Goal: Task Accomplishment & Management: Manage account settings

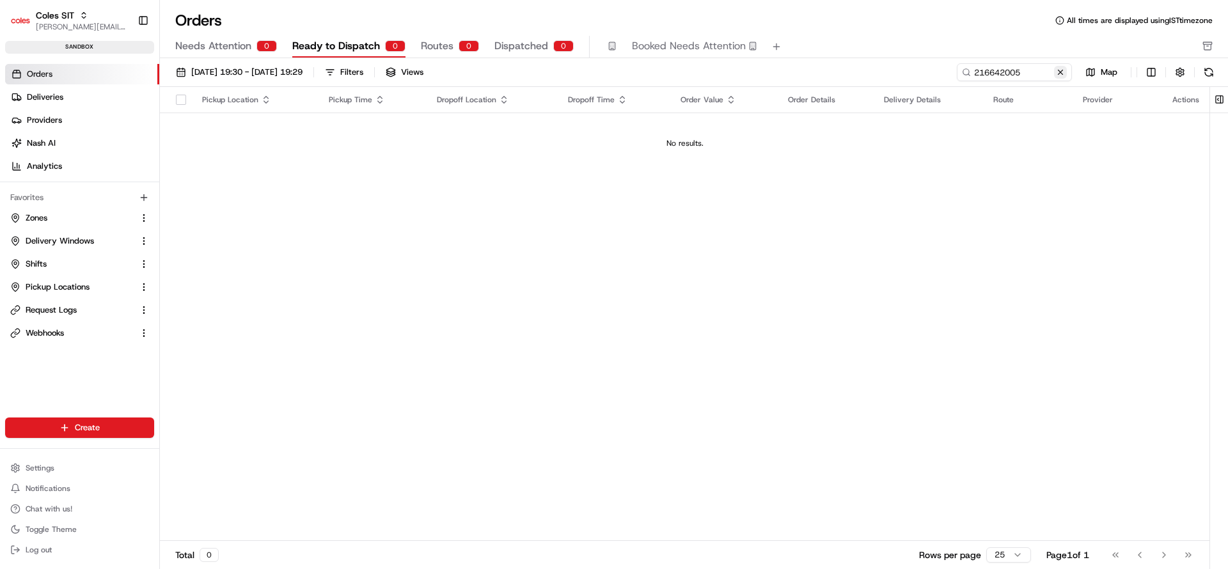
click at [1054, 72] on button at bounding box center [1060, 72] width 13 height 13
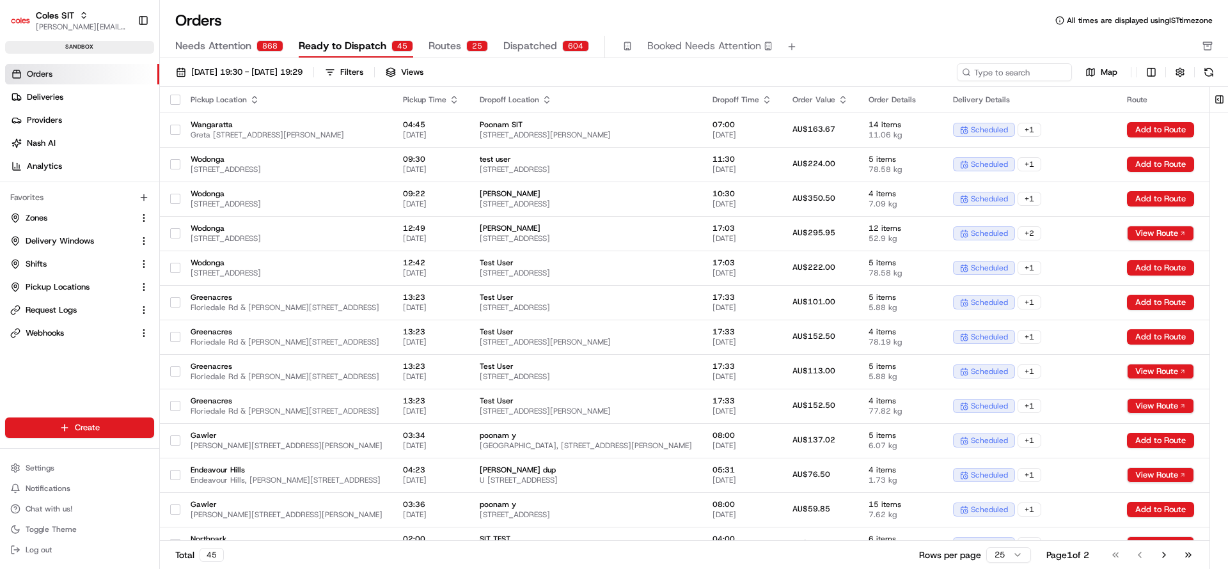
click at [553, 39] on button "Dispatched 604" at bounding box center [546, 47] width 86 height 22
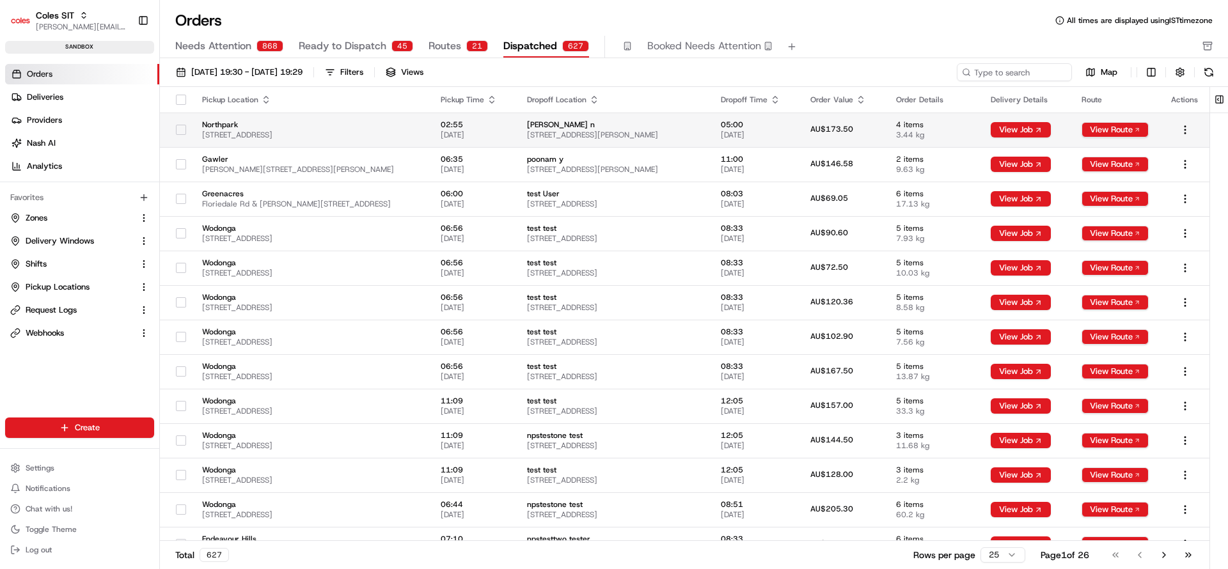
click at [370, 118] on td "Northpark 264 Main N Rd, Prospect SA 5082, Australia" at bounding box center [311, 130] width 239 height 35
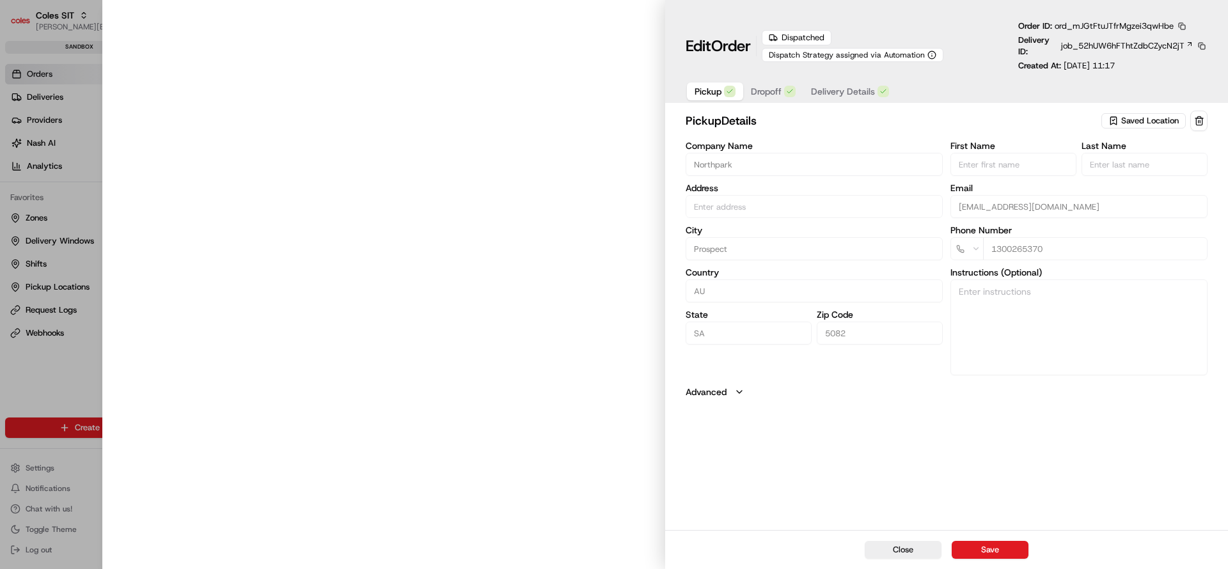
type input "264 Main North Rd Shop 9, Northpark Shopping Centre, Northpark Shopping Centre,…"
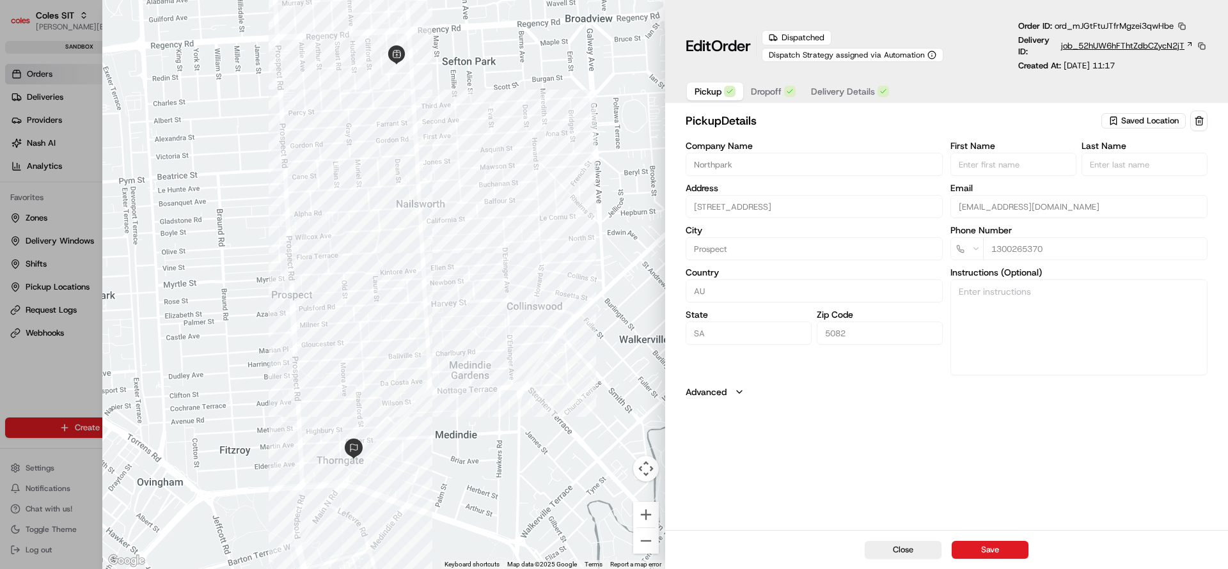
click at [1097, 45] on span "job_52hUW6hFThtZdbCZycN2jT" at bounding box center [1122, 46] width 123 height 12
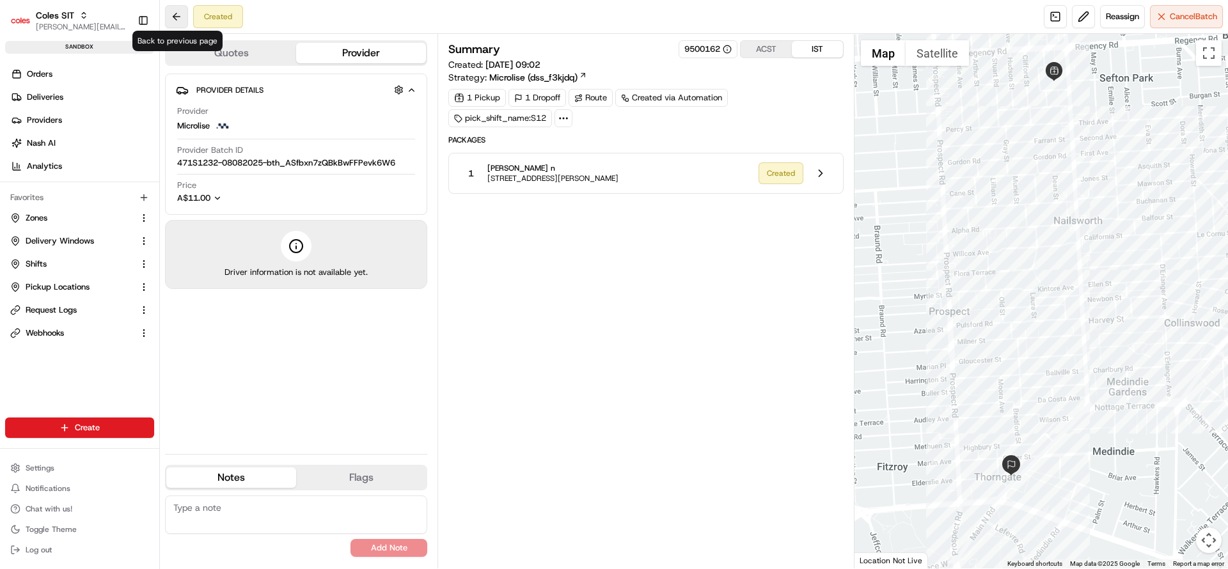
click at [171, 27] on button at bounding box center [176, 16] width 23 height 23
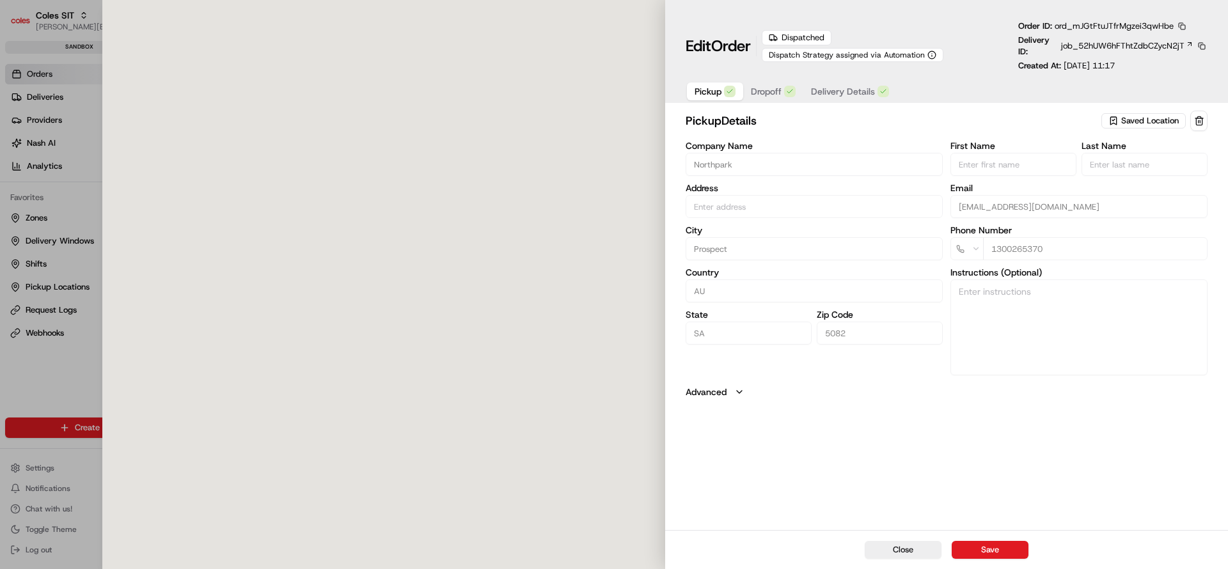
type input "264 Main North Rd Shop 9, Northpark Shopping Centre, Northpark Shopping Centre,…"
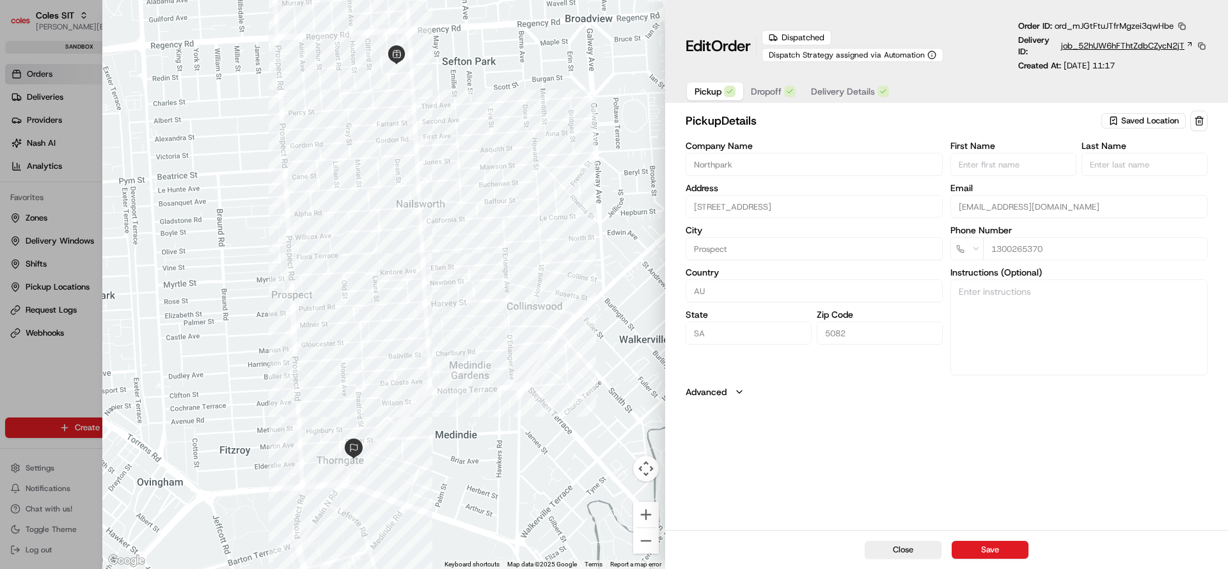
click at [1142, 49] on span "job_52hUW6hFThtZdbCZycN2jT" at bounding box center [1122, 46] width 123 height 12
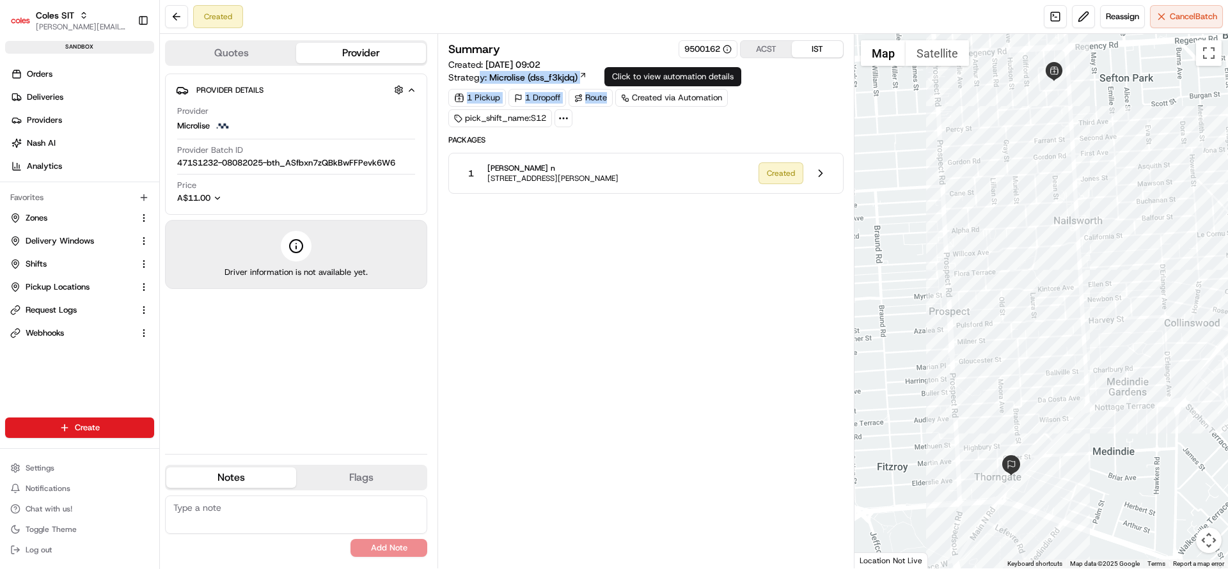
drag, startPoint x: 483, startPoint y: 75, endPoint x: 652, endPoint y: 90, distance: 169.5
click at [652, 90] on div "Summary 9500162 ACST IST Created: 07/08/2025 09:02 Strategy: Microlise (dss_f3k…" at bounding box center [645, 83] width 395 height 87
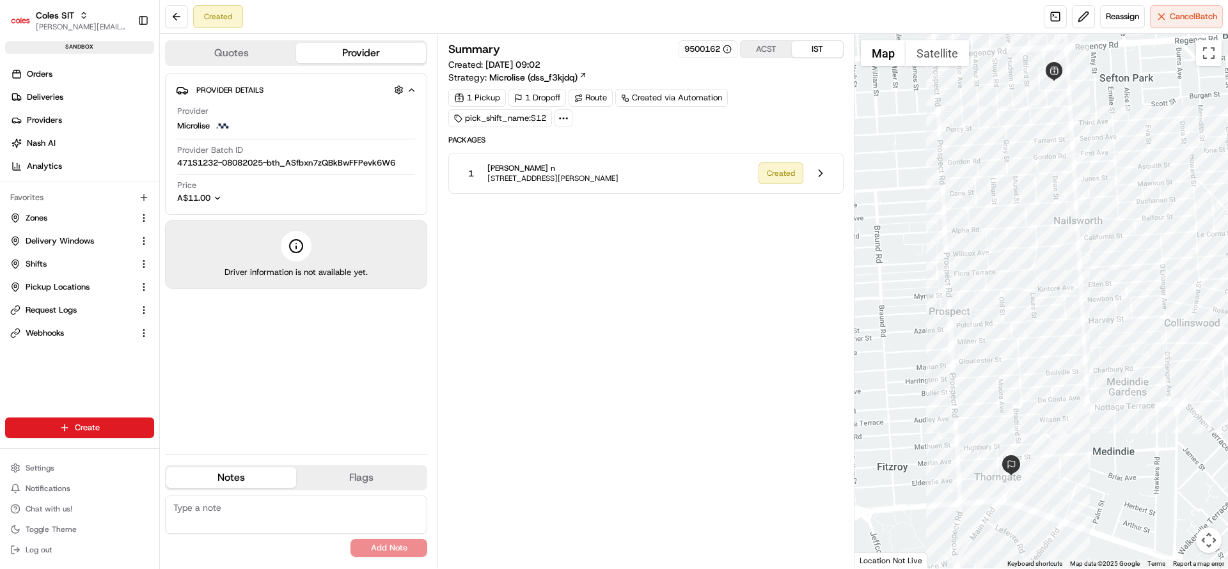
click at [621, 245] on div "Summary 9500162 ACST IST Created: 07/08/2025 09:02 Strategy: Microlise (dss_f3k…" at bounding box center [645, 301] width 395 height 522
click at [544, 102] on div "1 Dropoff" at bounding box center [537, 98] width 58 height 18
click at [481, 97] on div "1 Pickup" at bounding box center [477, 98] width 58 height 18
click at [366, 53] on button "Provider" at bounding box center [361, 53] width 130 height 20
drag, startPoint x: 249, startPoint y: 120, endPoint x: 178, endPoint y: 100, distance: 73.3
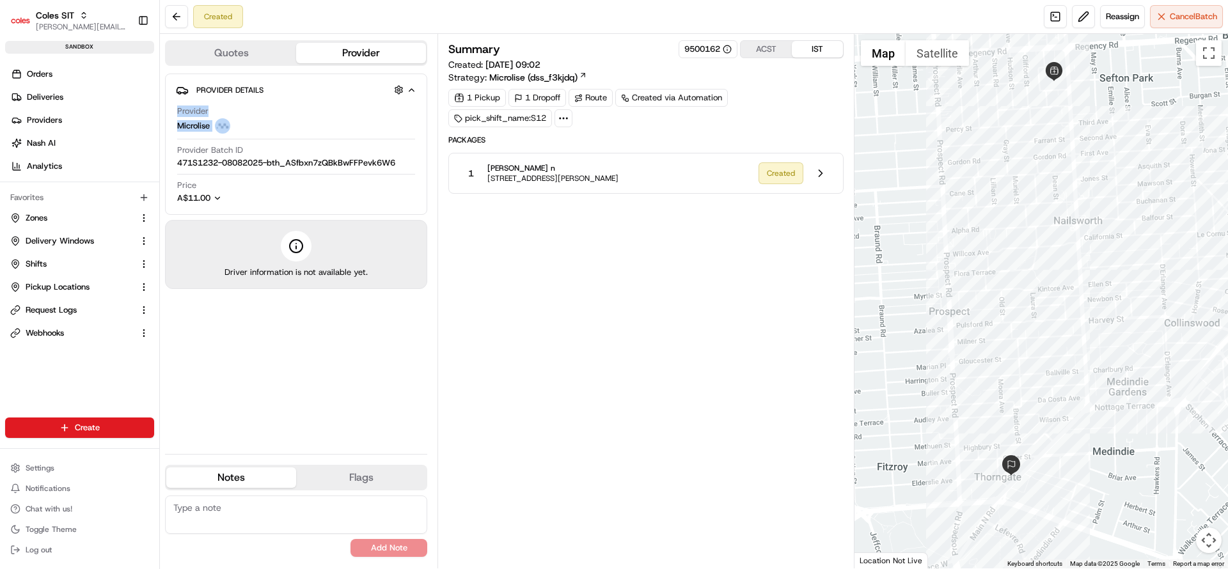
click at [178, 100] on div "Provider Microlise Provider Batch ID 471S1232-08082025-bth_ASfbxn7zQBkBwFFPevk6…" at bounding box center [296, 154] width 240 height 109
click at [408, 15] on div "Created Reassign Cancel Batch" at bounding box center [694, 17] width 1068 height 34
drag, startPoint x: 267, startPoint y: 123, endPoint x: 176, endPoint y: 93, distance: 96.3
click at [176, 93] on div "Provider Details Hidden ( 3 ) Provider Microlise Provider Batch ID 471S1232-080…" at bounding box center [296, 144] width 262 height 141
click at [599, 267] on div "Summary 9500162 ACST IST Created: 07/08/2025 09:02 Strategy: Microlise (dss_f3k…" at bounding box center [645, 301] width 395 height 522
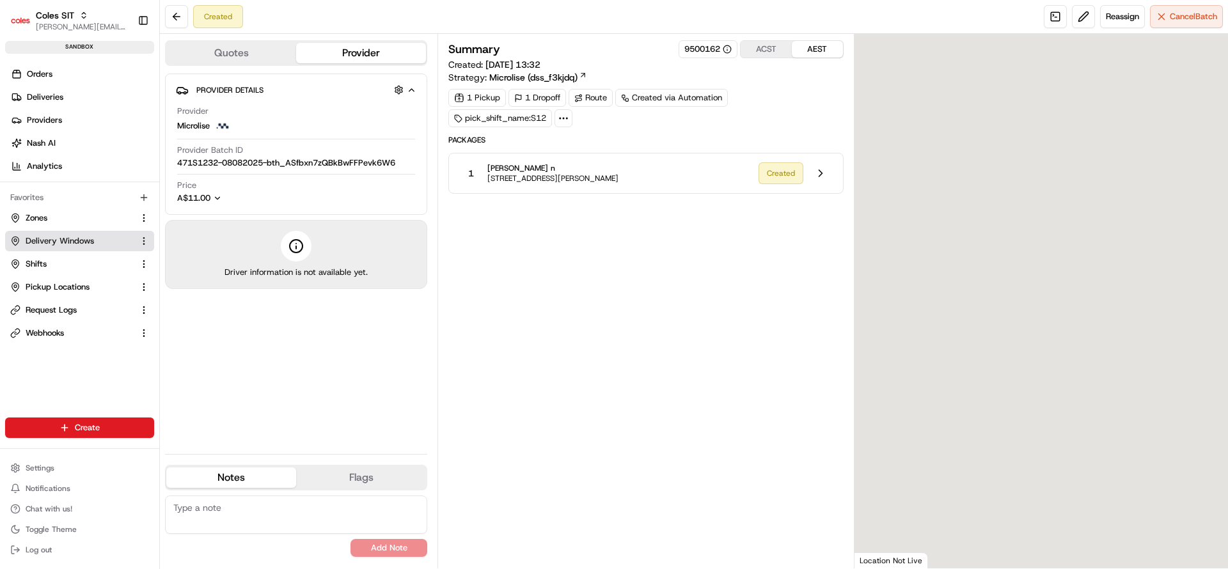
click at [52, 242] on span "Delivery Windows" at bounding box center [60, 241] width 68 height 12
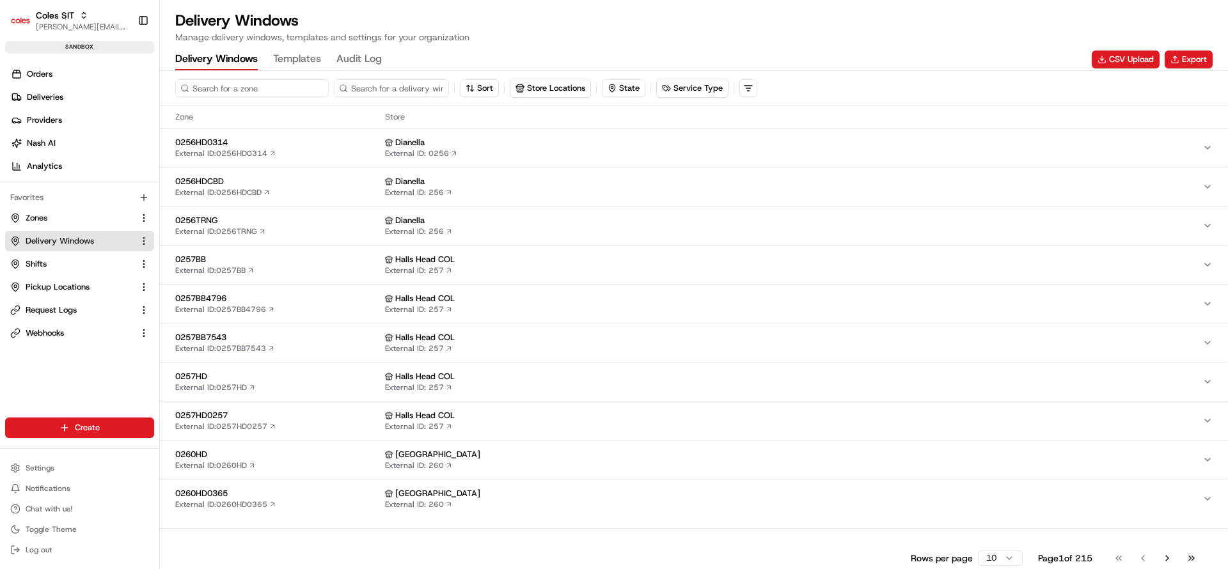
click at [211, 88] on input at bounding box center [251, 88] width 153 height 18
type input "4948"
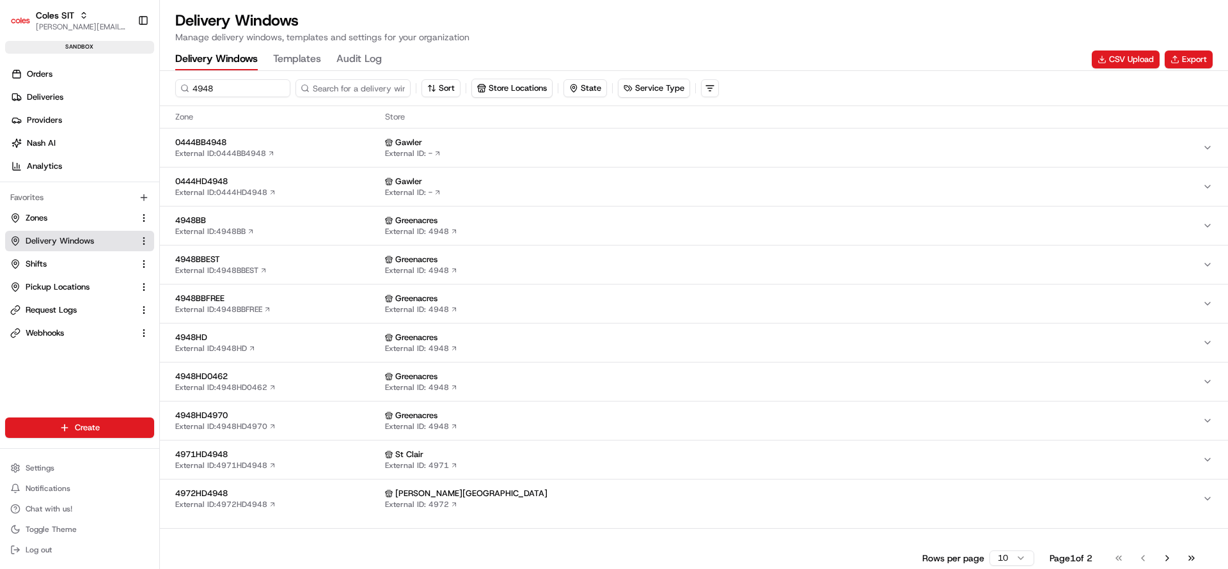
click at [286, 223] on span "4948BB" at bounding box center [277, 221] width 205 height 12
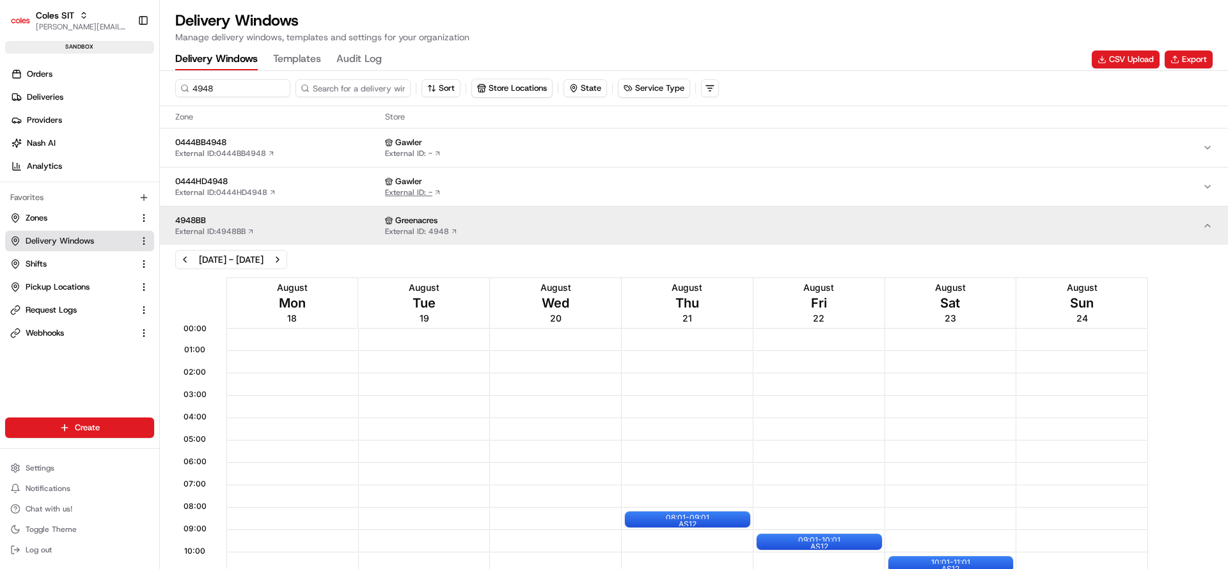
scroll to position [96, 0]
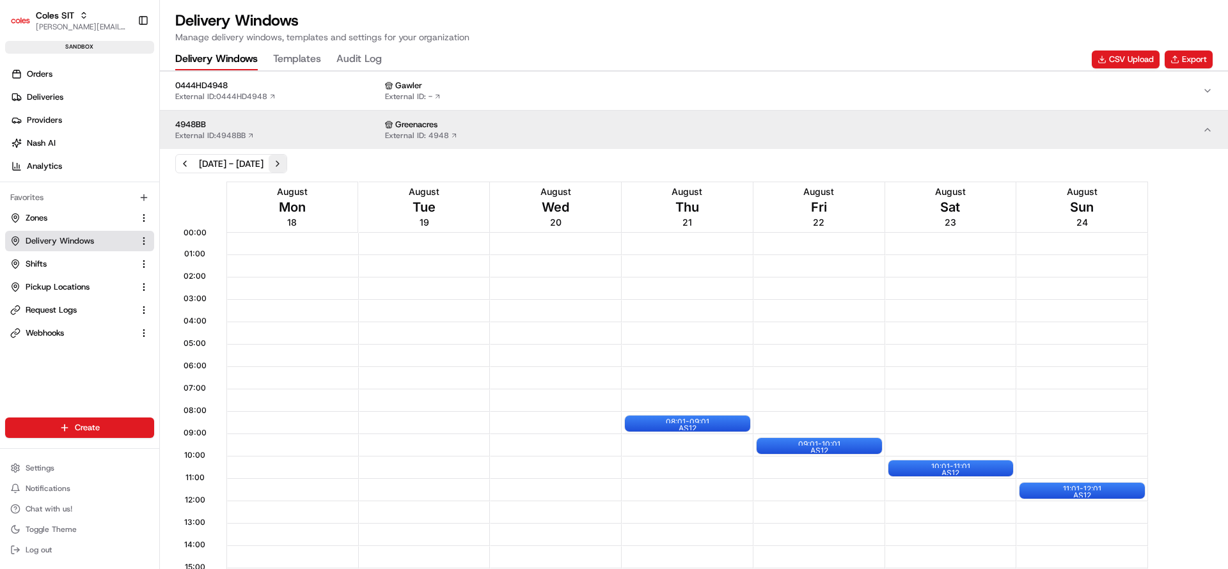
click at [286, 163] on button "Next week" at bounding box center [278, 164] width 18 height 18
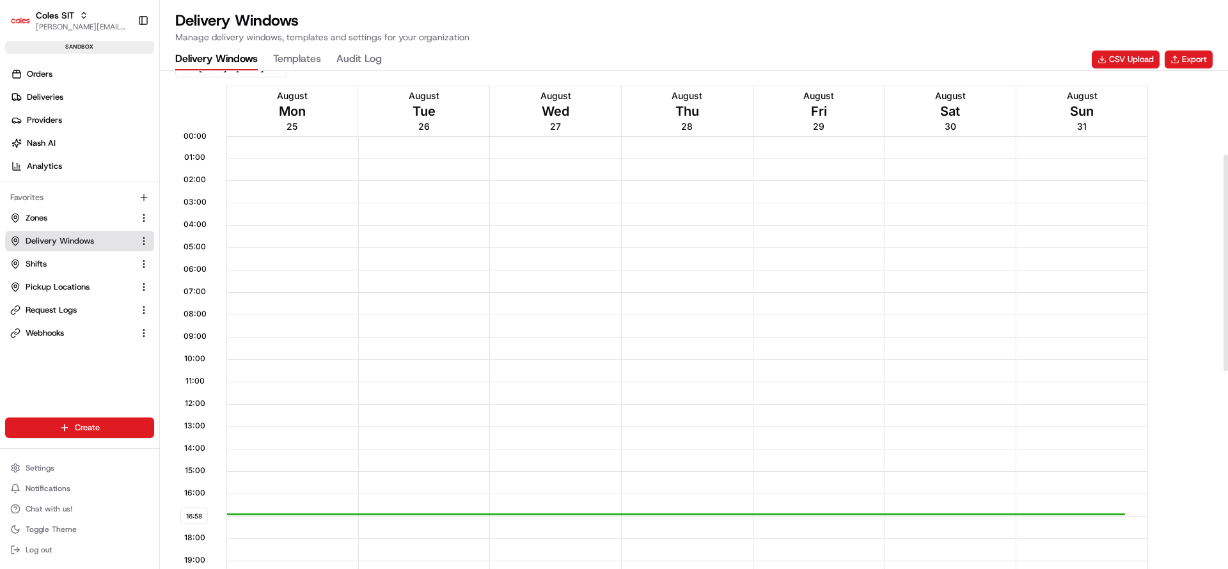
scroll to position [480, 0]
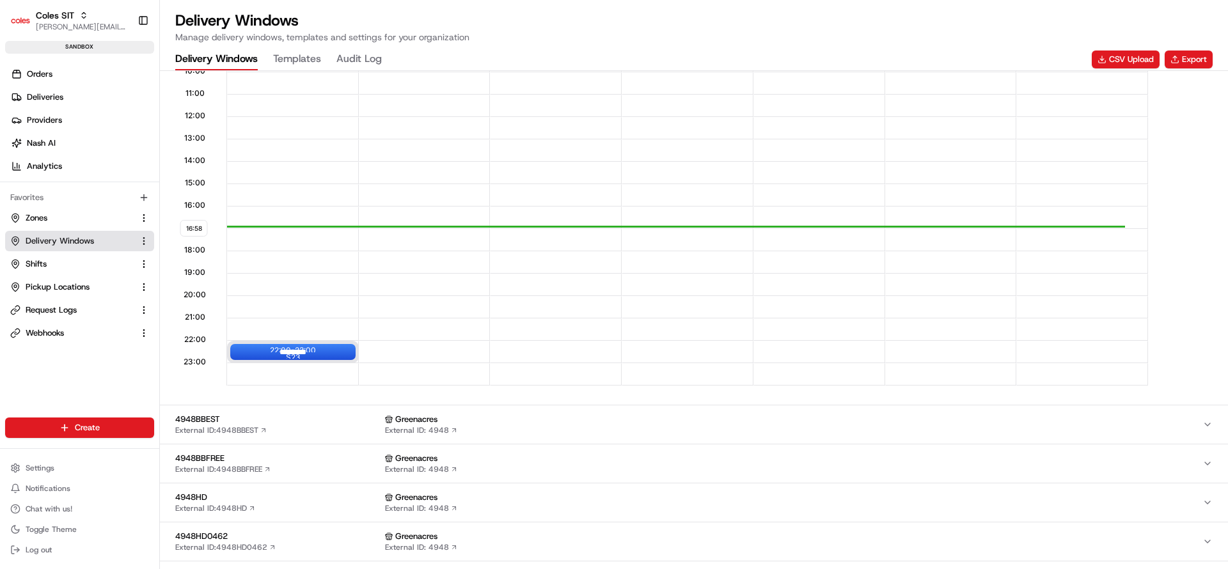
click at [301, 354] on div at bounding box center [292, 352] width 51 height 16
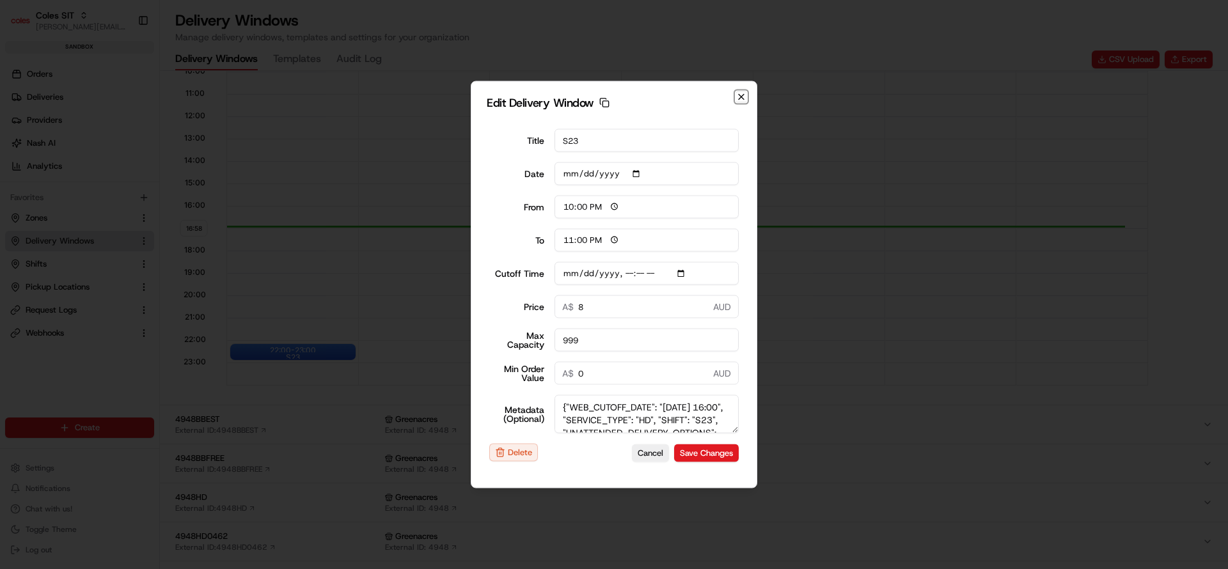
click at [742, 100] on icon "button" at bounding box center [741, 97] width 10 height 10
type input "[DATE]"
type input "16:59"
type input "17:59"
type input "[DATE]T16:10"
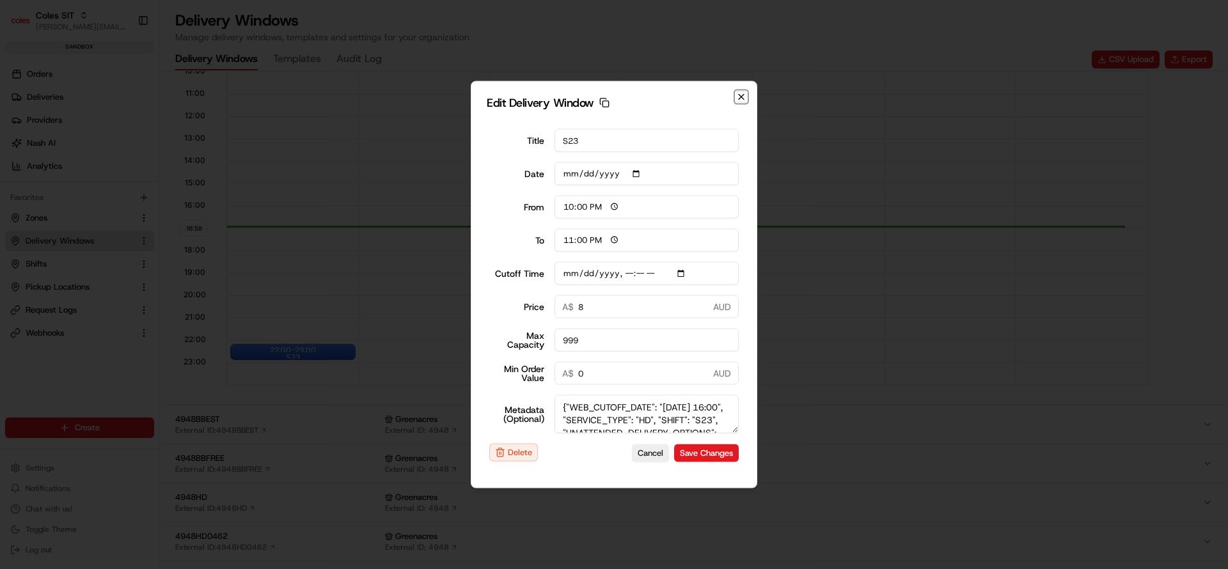
type input "0"
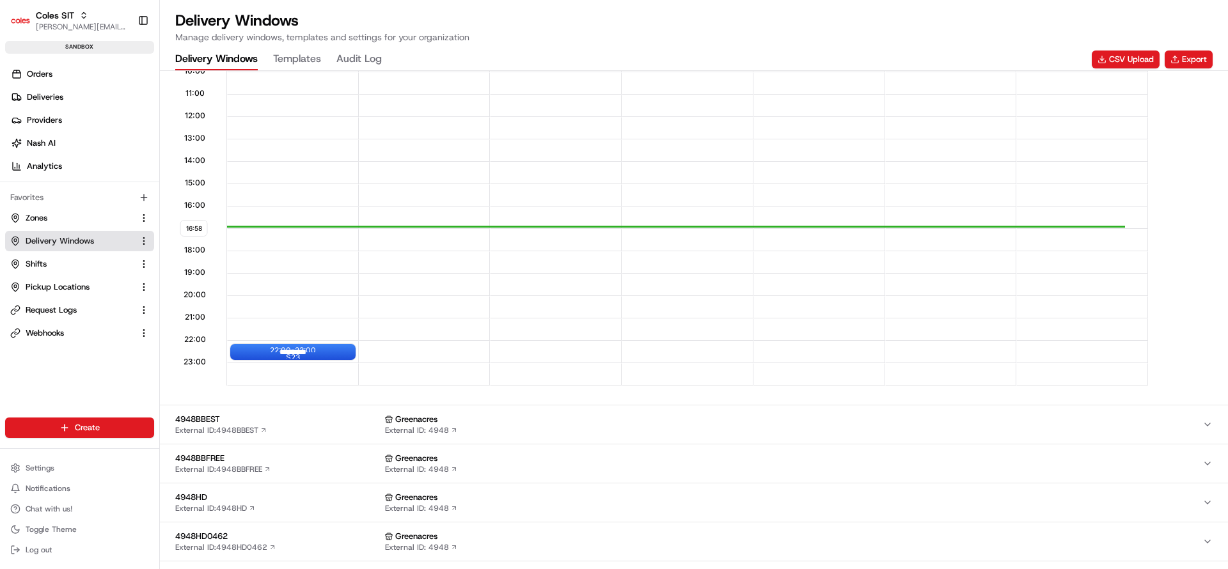
click at [331, 352] on div "22:00 - 23:00 S23" at bounding box center [292, 352] width 125 height 16
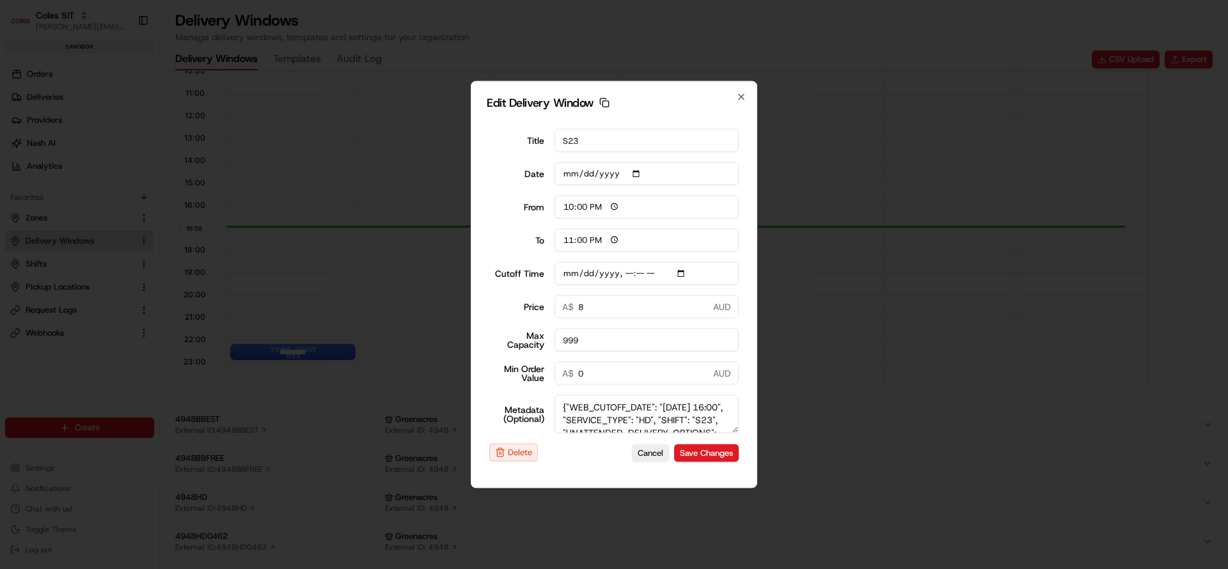
type input "[DATE]T16:10"
type input "[DATE]"
type input "16:59"
type input "17:59"
type input "[DATE]T16:10"
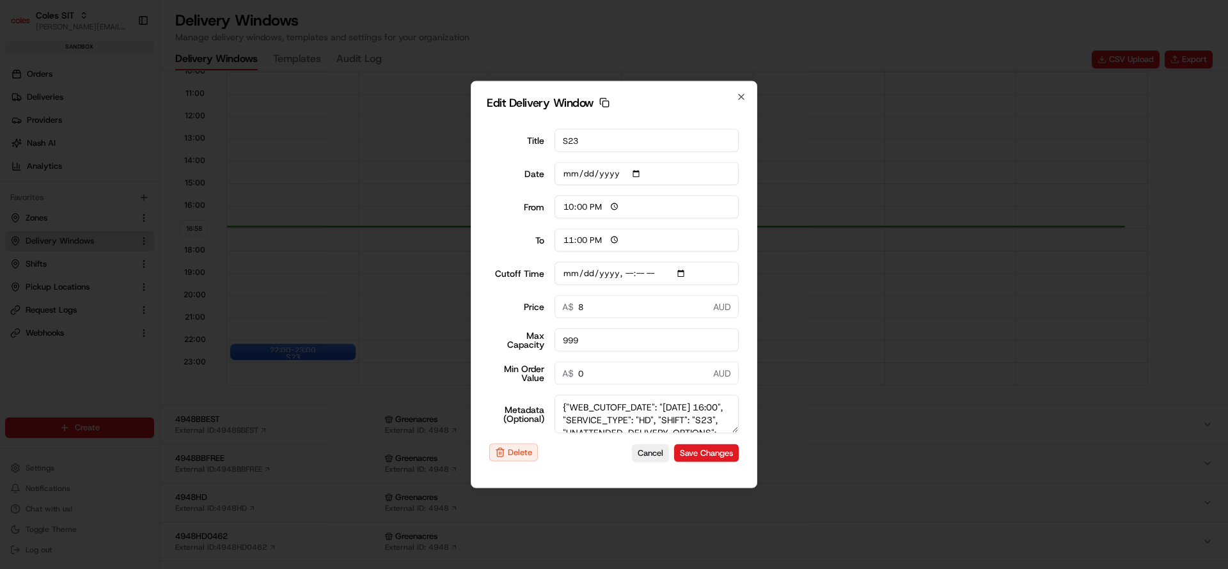
type input "0"
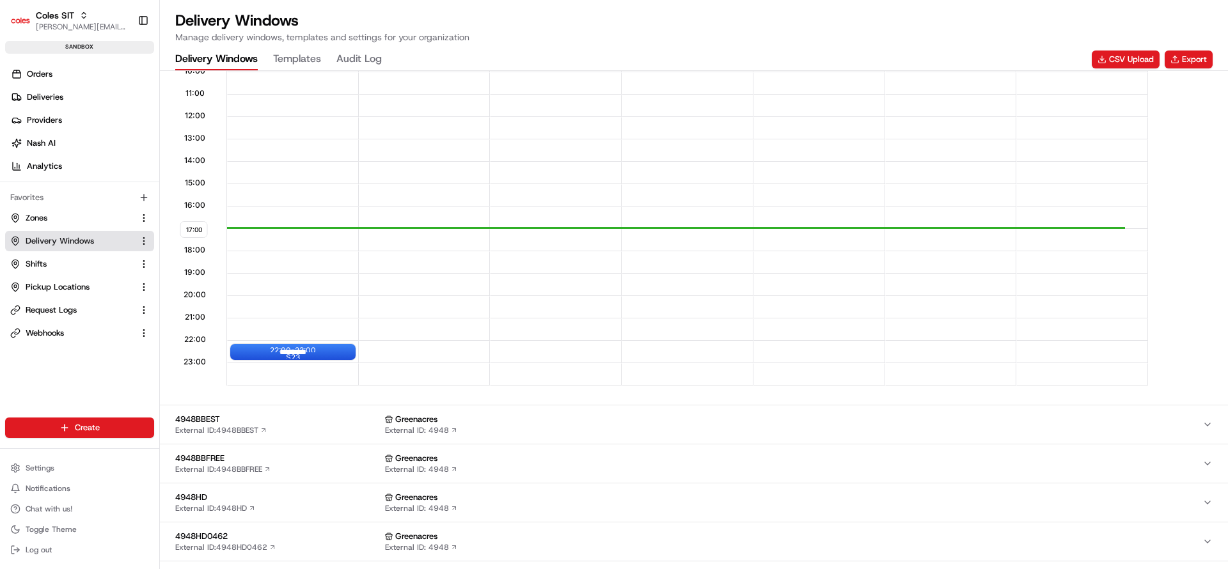
click at [317, 347] on div at bounding box center [292, 352] width 51 height 16
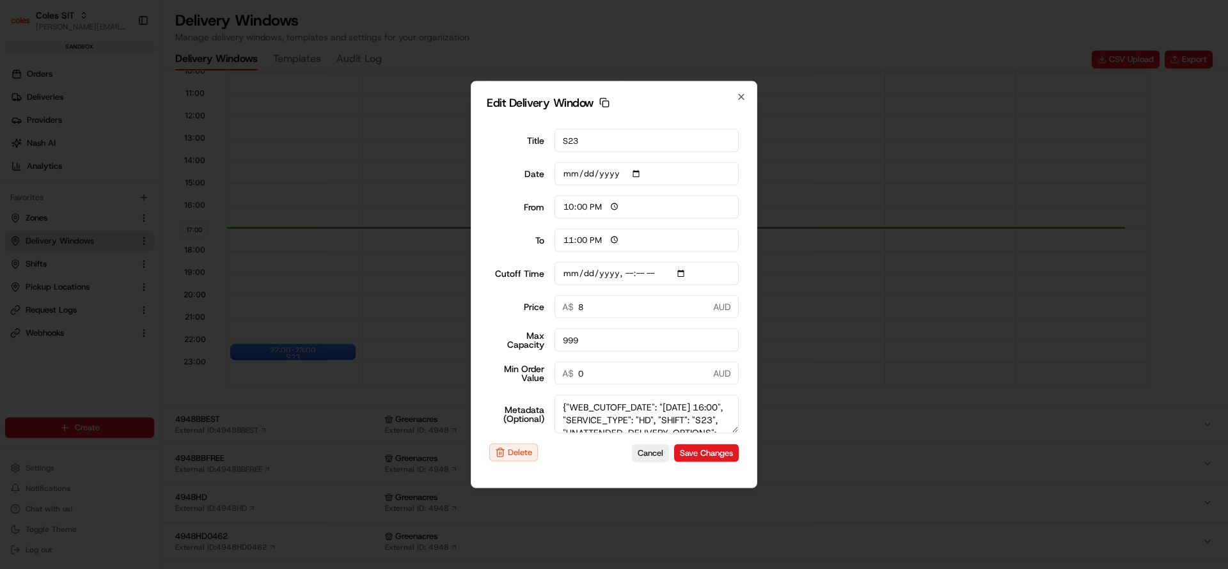
click at [577, 421] on textarea "{"WEB_CUTOFF_DATE": "[DATE] 16:00", "SERVICE_TYPE": "HD", "SHIFT": "S23", "UNAT…" at bounding box center [646, 414] width 185 height 38
type input "[DATE]T16:10"
type textarea "{"WEB_CUTOFF_DATE": "[DATE] 16:00", "SERVICE_TYPE": "HD", "SHIFT": "S23", "UNAT…"
type input "[DATE]T16:10"
click at [572, 174] on input "[DATE]" at bounding box center [646, 173] width 185 height 23
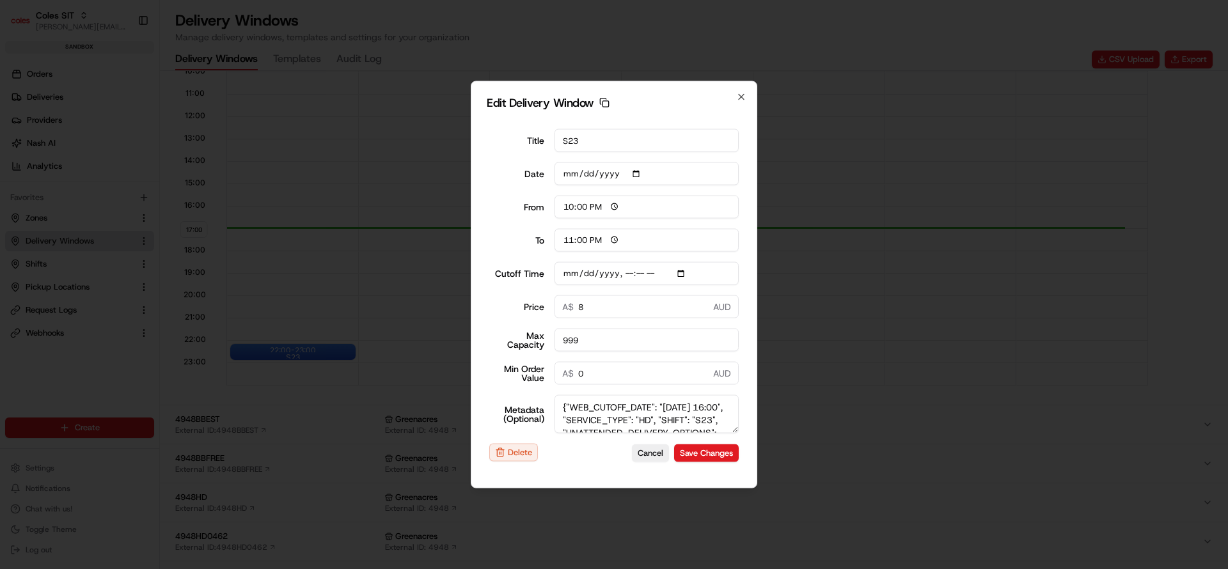
click at [572, 174] on input "[DATE]" at bounding box center [646, 173] width 185 height 23
click at [640, 173] on input "[DATE]" at bounding box center [646, 173] width 185 height 23
click at [572, 176] on input "[DATE]" at bounding box center [646, 173] width 185 height 23
click at [641, 173] on input "[DATE]" at bounding box center [646, 173] width 185 height 23
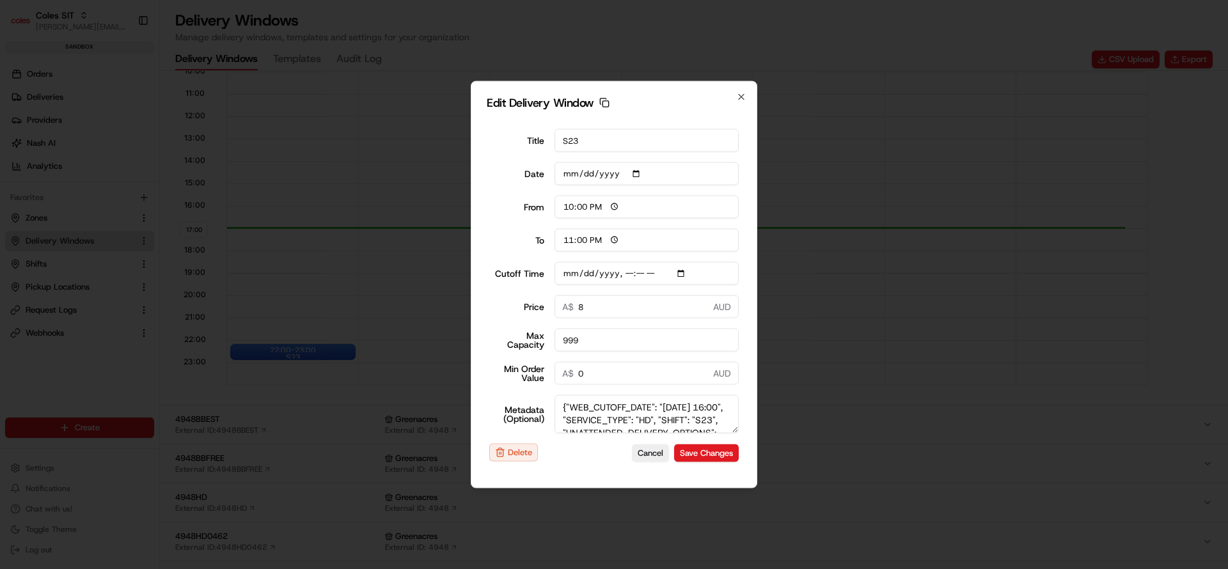
type input "[DATE]"
click at [705, 446] on button "Save Changes" at bounding box center [706, 453] width 65 height 18
type input "[DATE]T16:10"
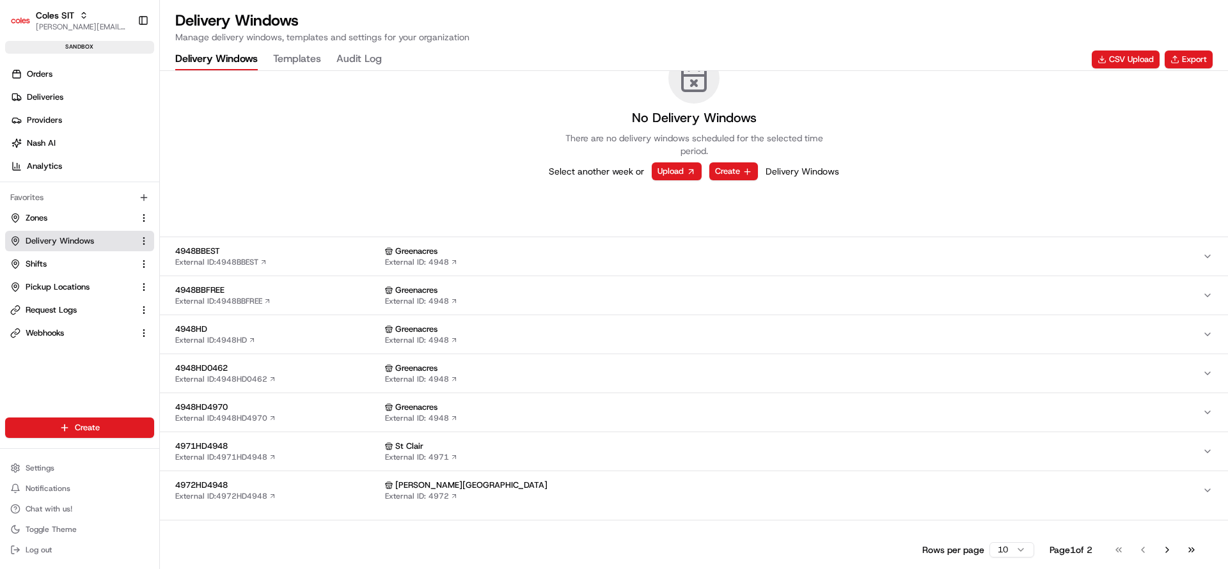
scroll to position [0, 0]
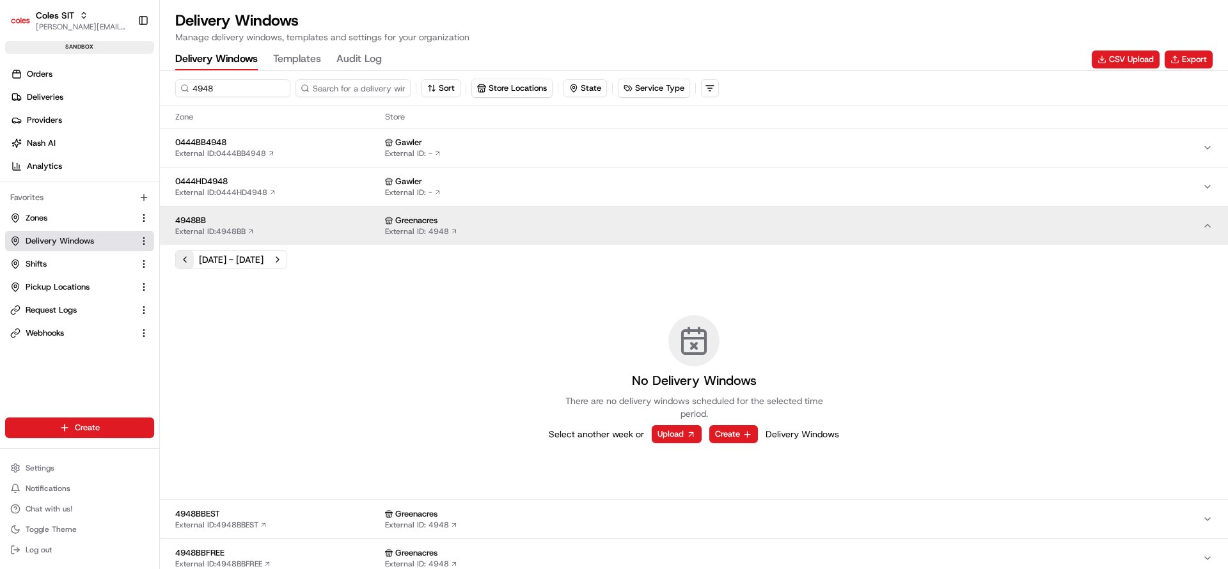
click at [185, 258] on button "Previous week" at bounding box center [185, 260] width 18 height 18
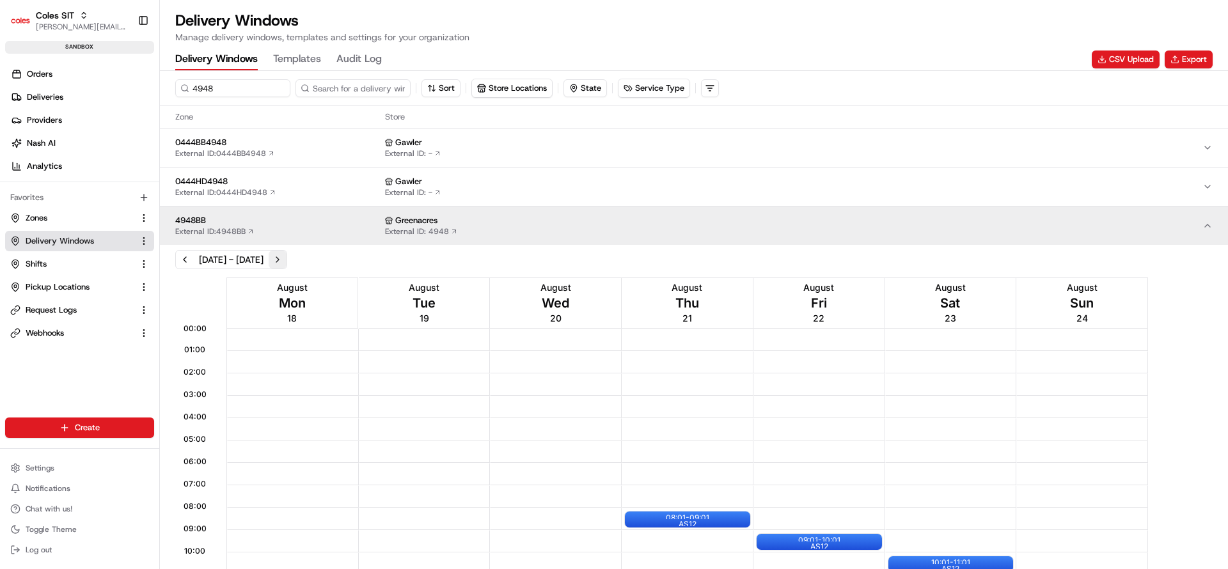
click at [286, 258] on button "Next week" at bounding box center [278, 260] width 18 height 18
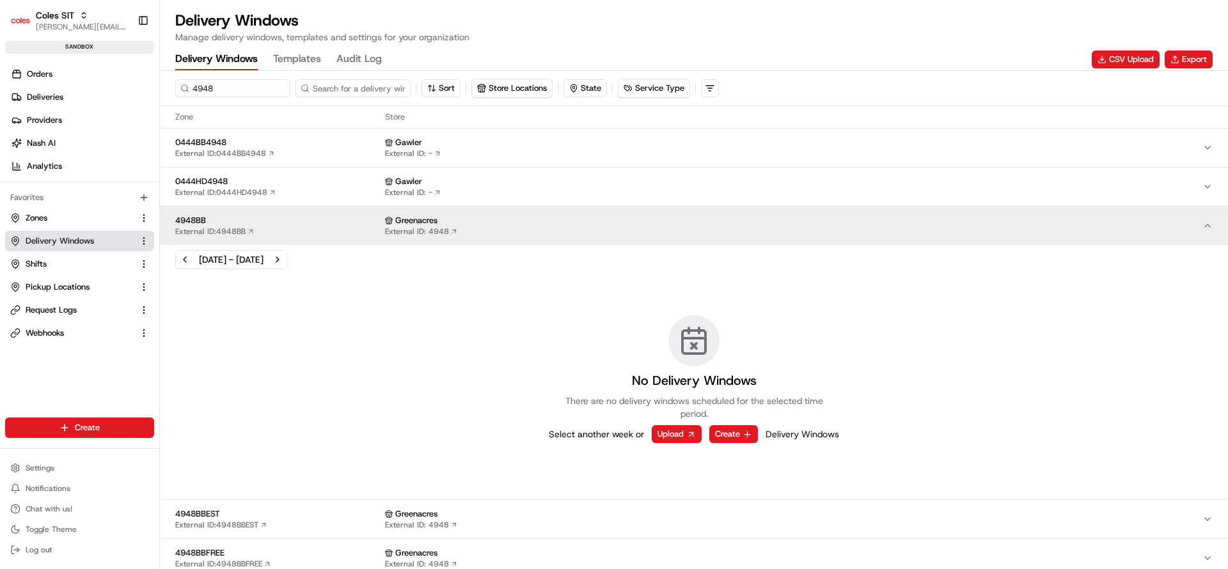
click at [194, 258] on div "[DATE] - [DATE]" at bounding box center [231, 259] width 112 height 19
click at [184, 254] on button "Previous week" at bounding box center [185, 260] width 18 height 18
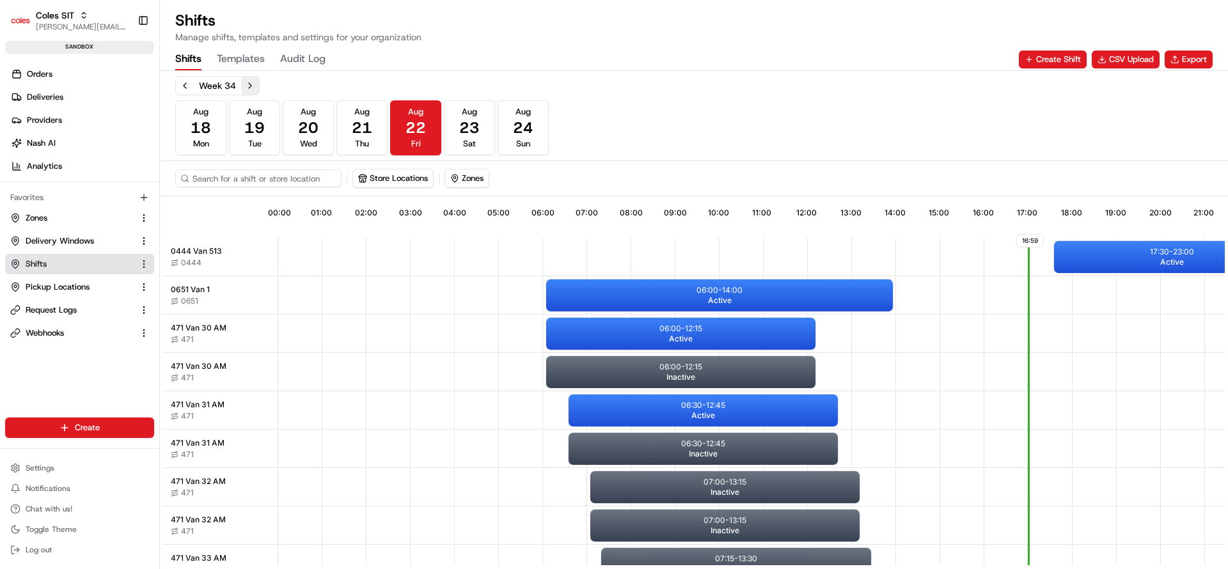
click at [243, 85] on button "Next week" at bounding box center [250, 86] width 18 height 18
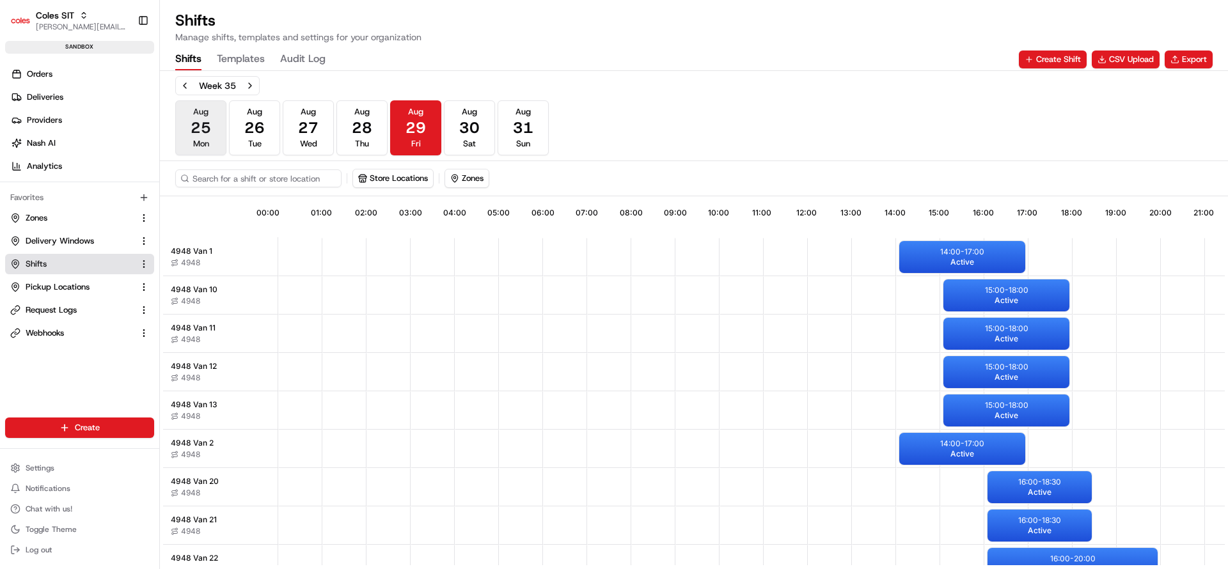
click at [197, 138] on span "Mon" at bounding box center [201, 144] width 16 height 12
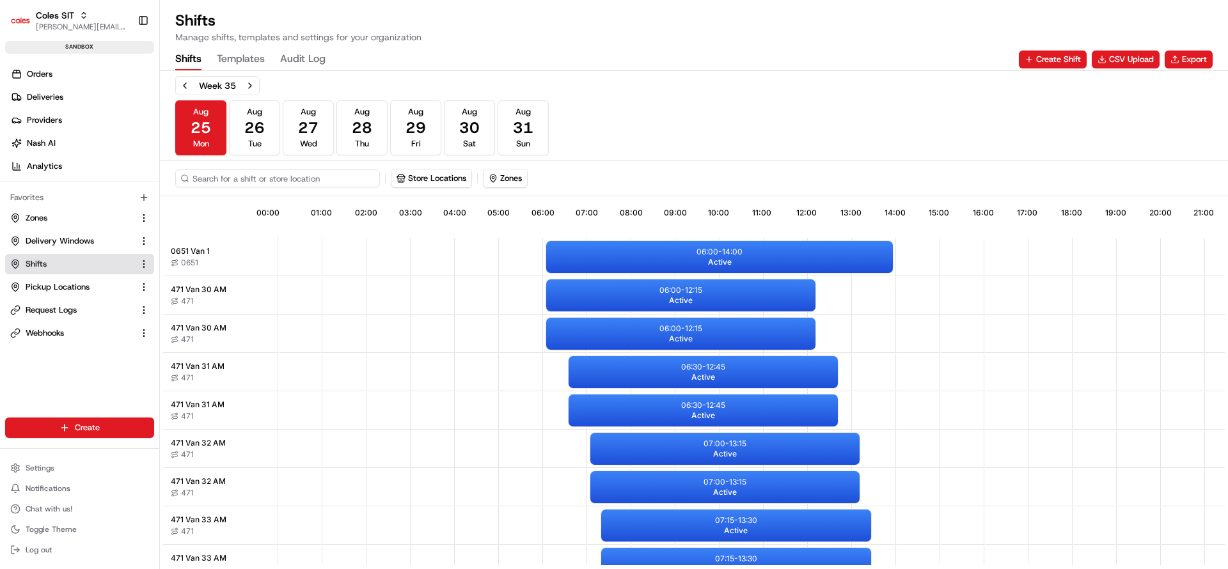
click at [239, 180] on input at bounding box center [277, 178] width 205 height 18
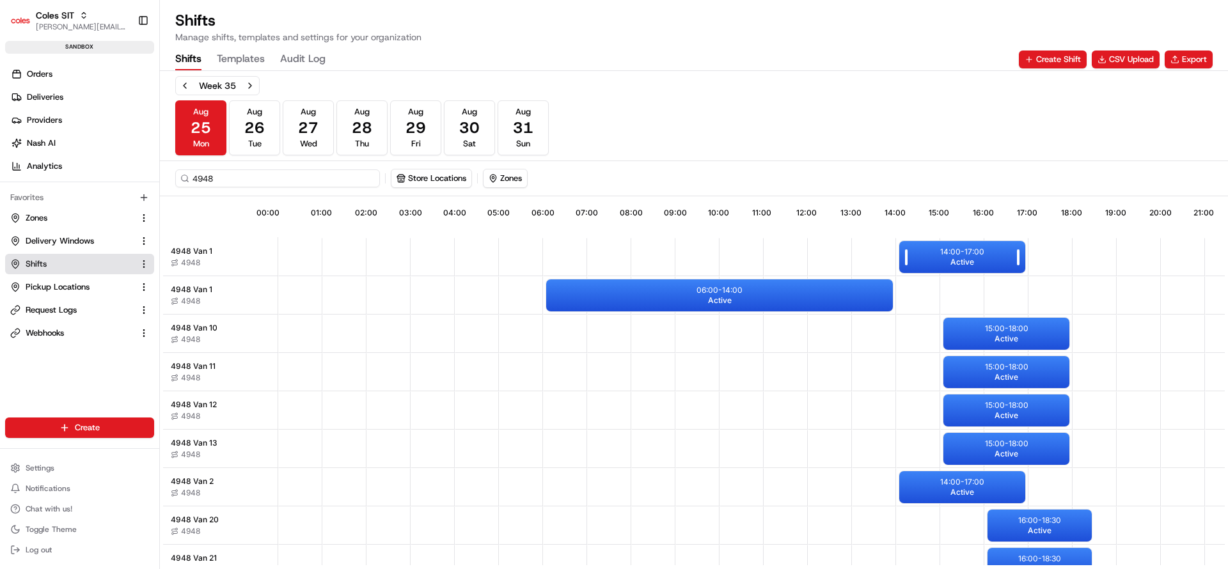
type input "4948"
click at [982, 259] on div "14:00 - 17:00 Active" at bounding box center [962, 257] width 126 height 32
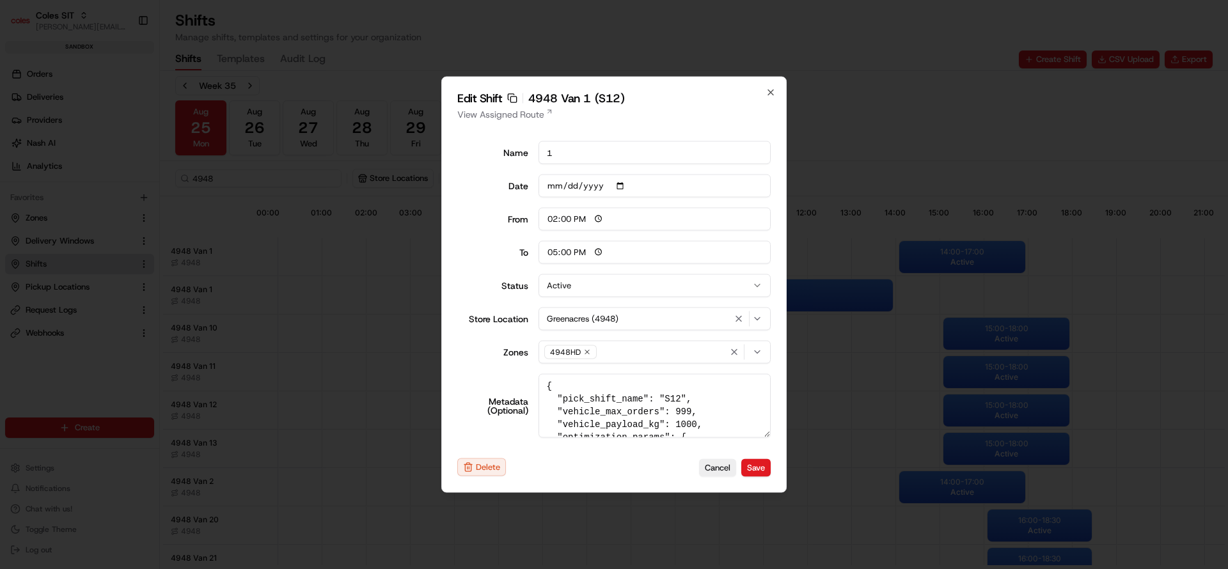
type input "06:00"
type input "14:00"
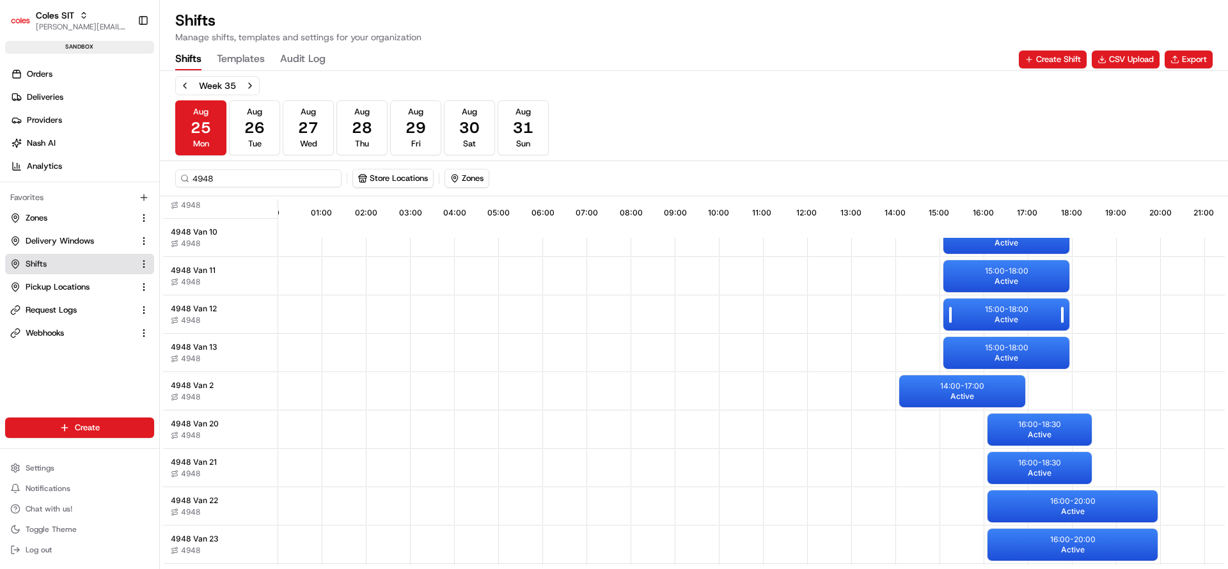
scroll to position [192, 0]
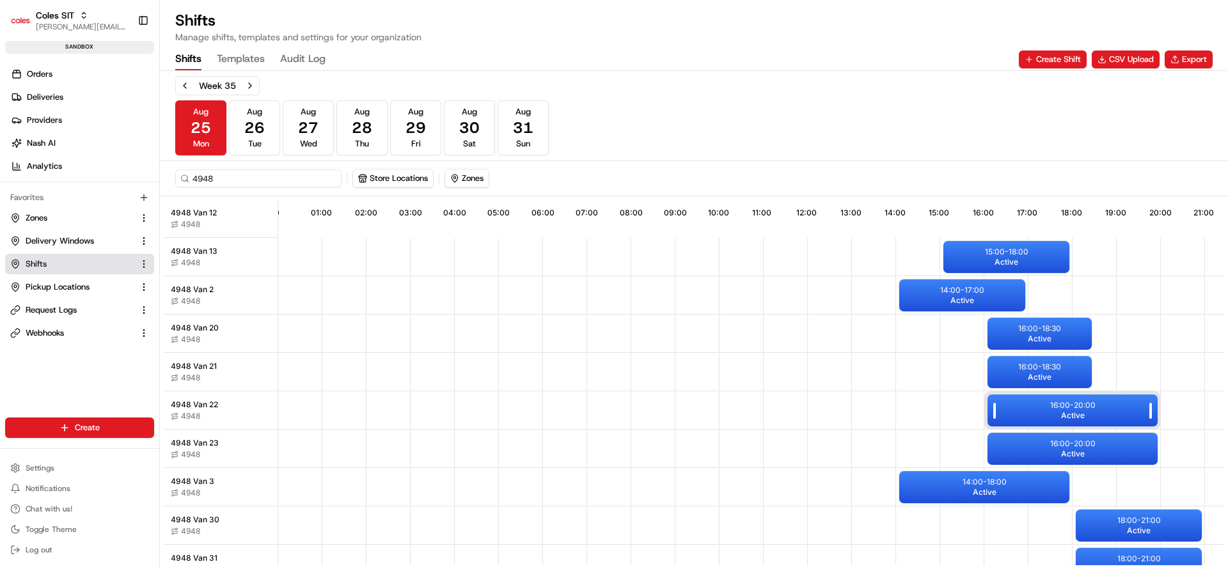
click at [1094, 414] on div "16:00 - 20:00 Active" at bounding box center [1072, 411] width 170 height 32
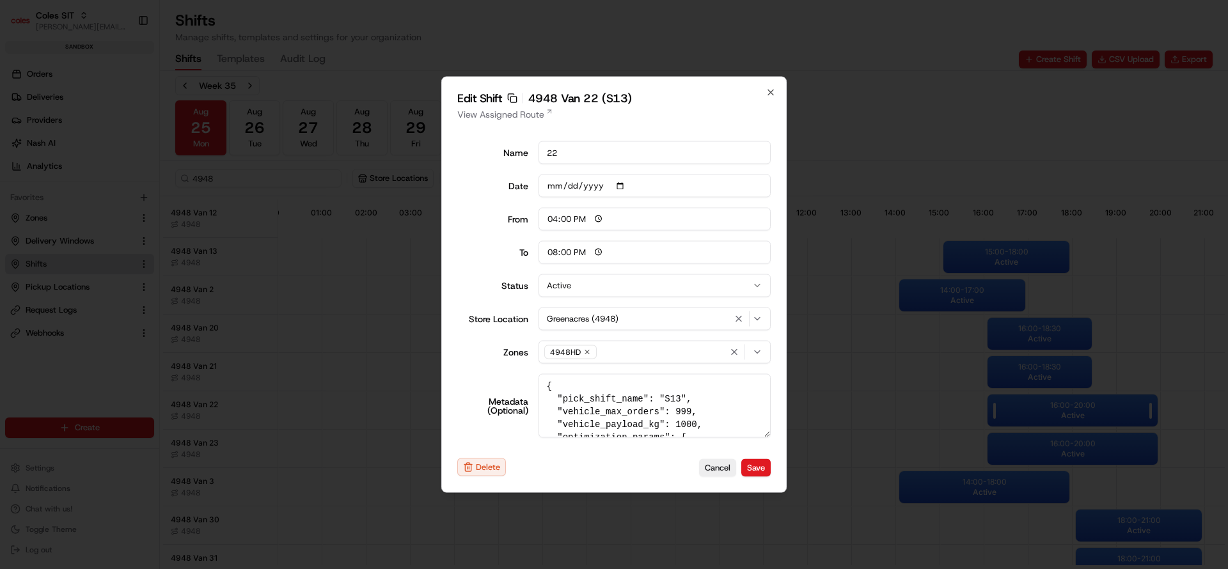
type input "06:00"
type input "14:00"
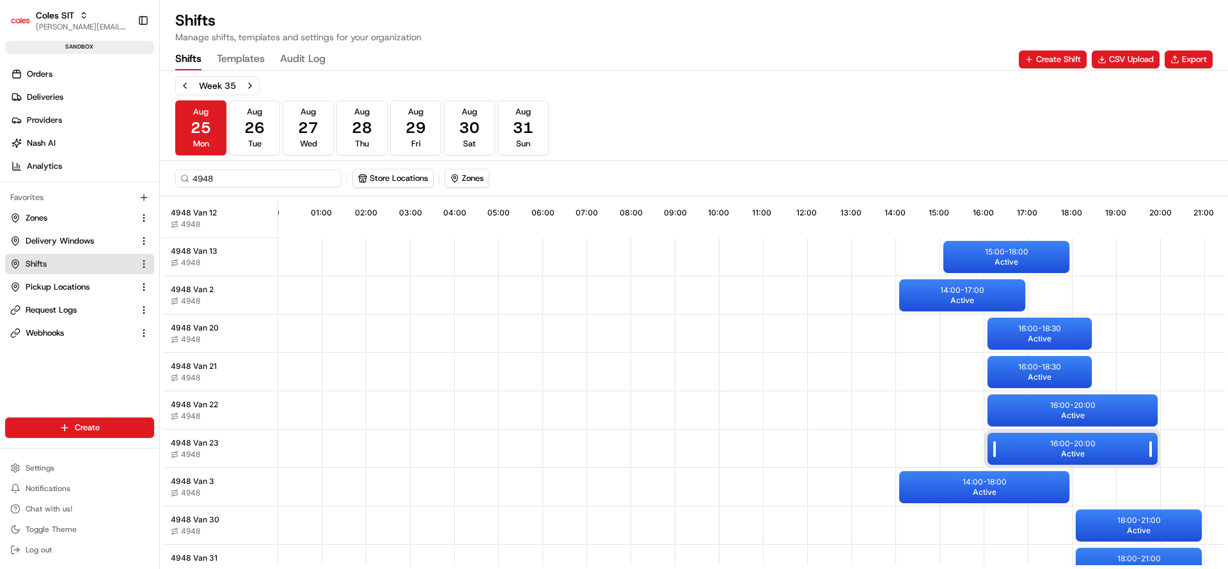
click at [1102, 445] on div "16:00 - 20:00 Active" at bounding box center [1072, 449] width 170 height 32
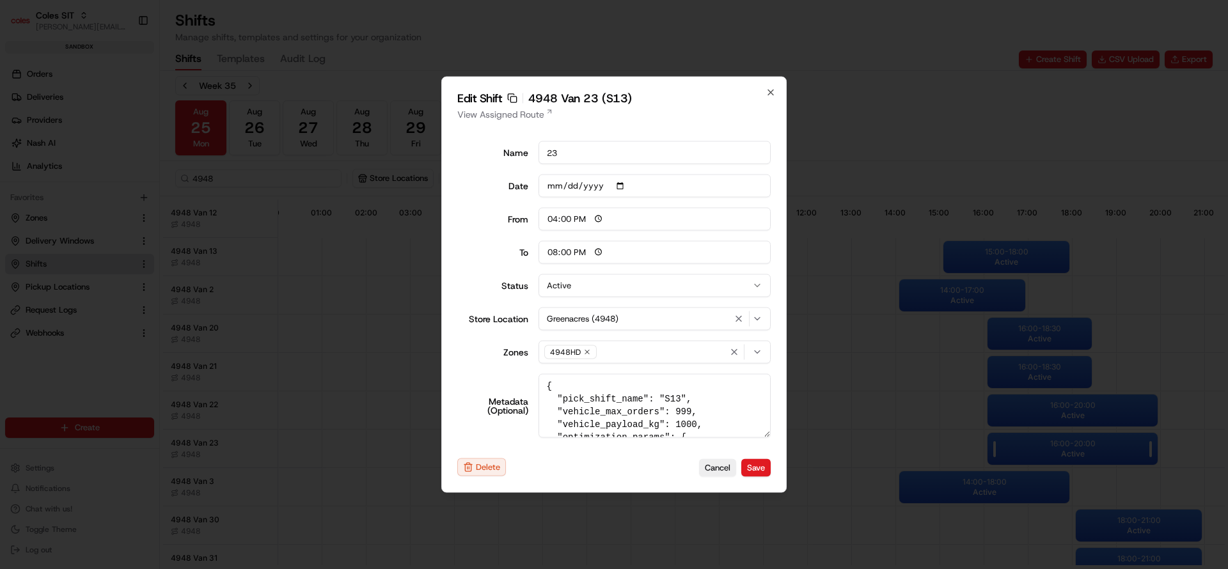
type input "06:00"
type input "14:00"
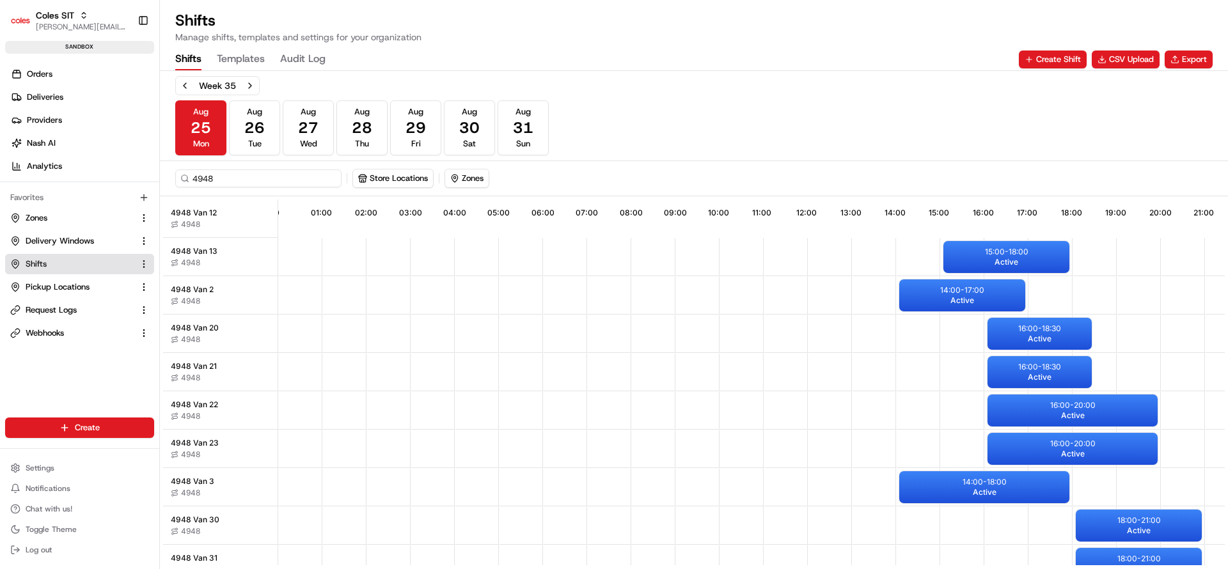
scroll to position [384, 0]
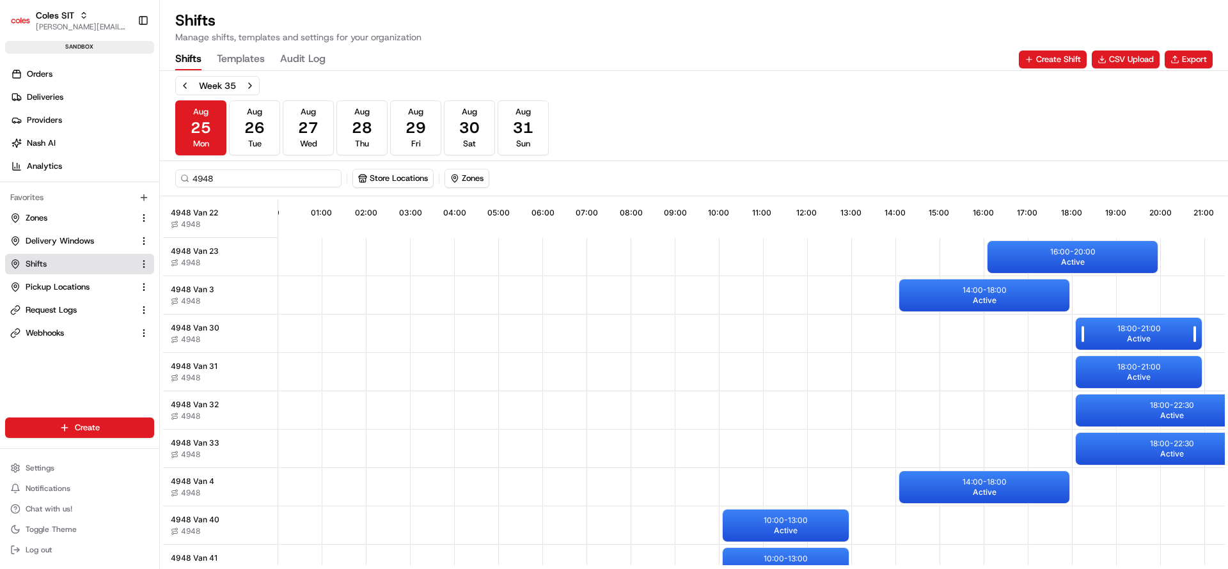
click at [1152, 332] on p "18:00 - 21:00" at bounding box center [1138, 329] width 43 height 10
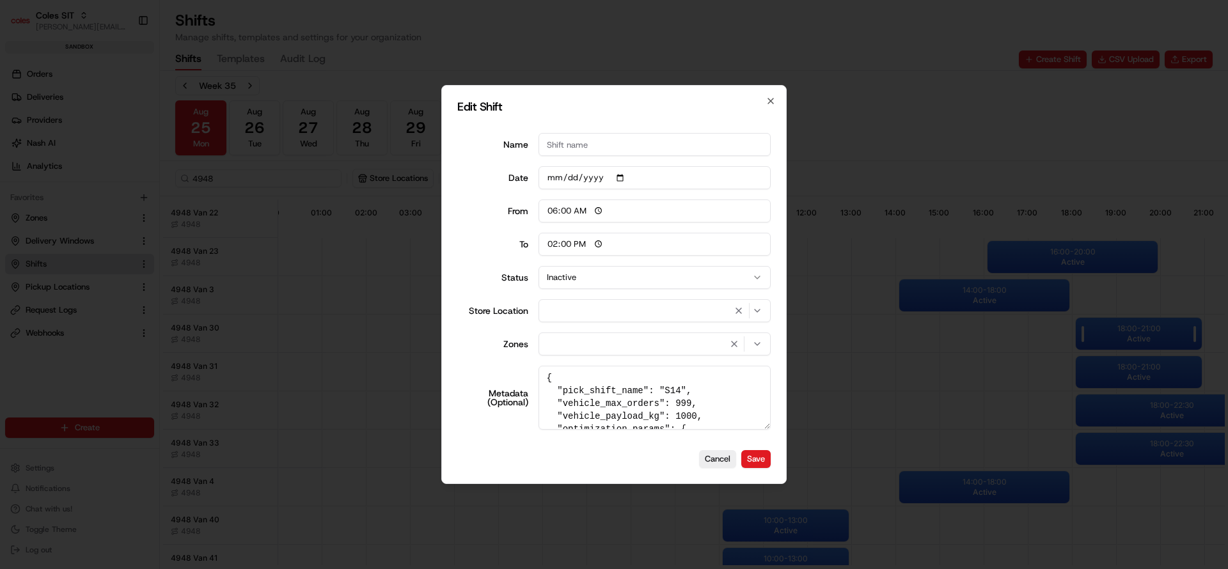
type input "06:00"
type input "14:00"
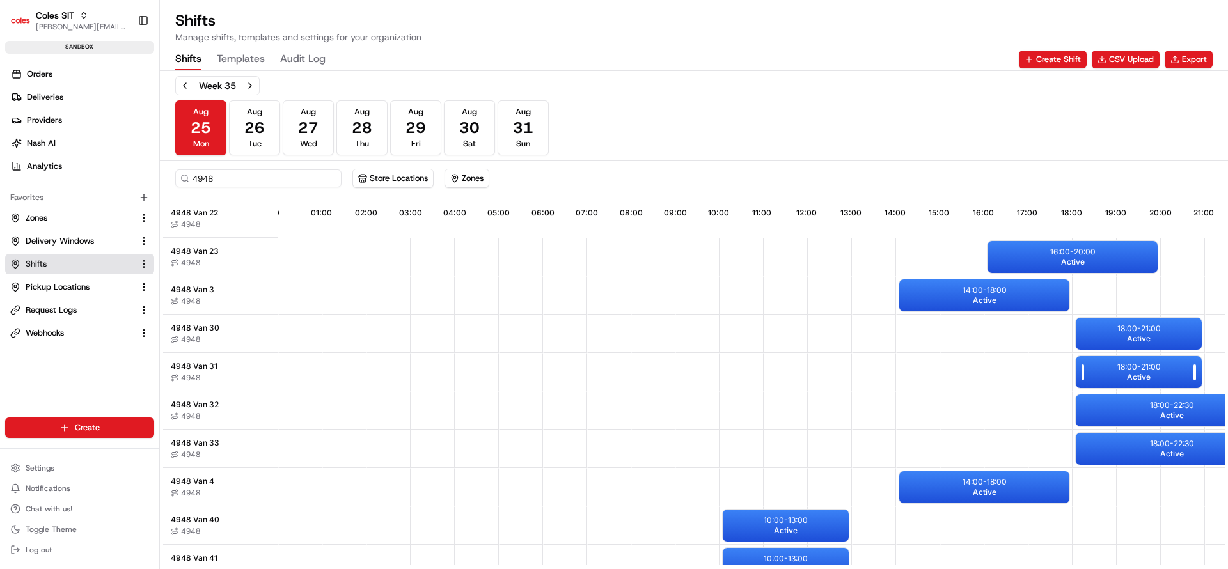
click at [1163, 373] on div "18:00 - 21:00 Active" at bounding box center [1139, 372] width 126 height 32
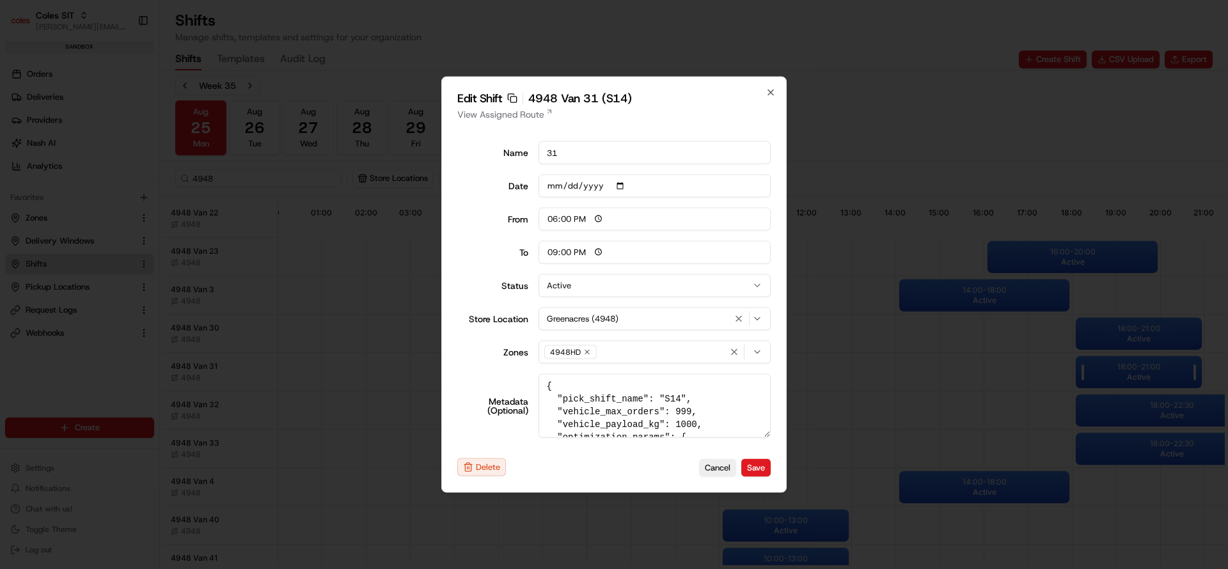
type input "06:00"
type input "14:00"
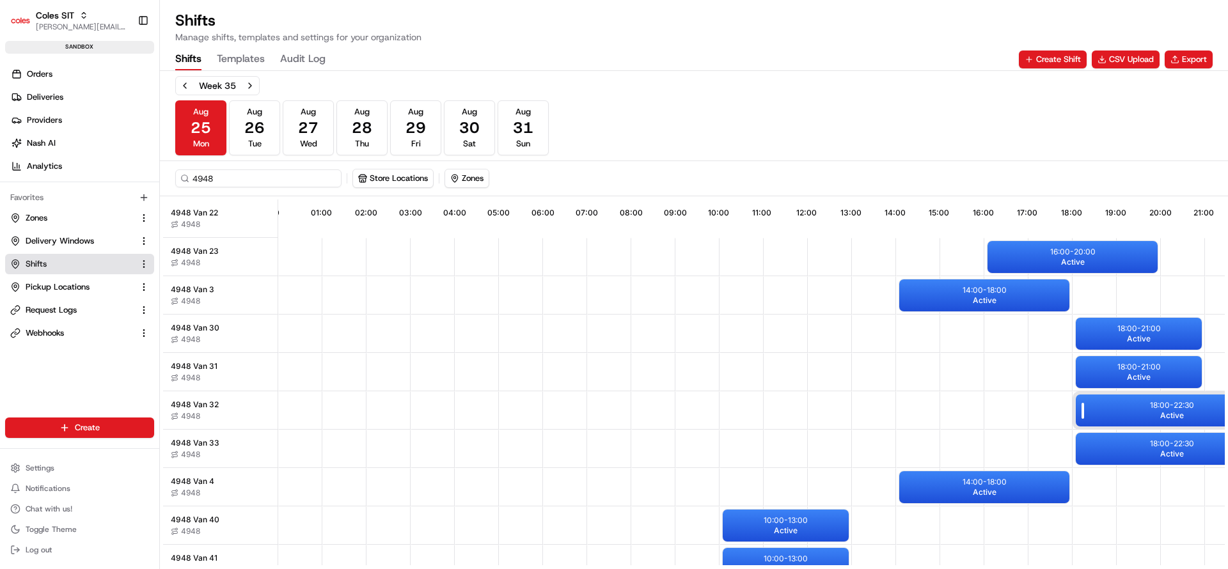
click at [1166, 403] on p "18:00 - 22:30" at bounding box center [1172, 405] width 44 height 10
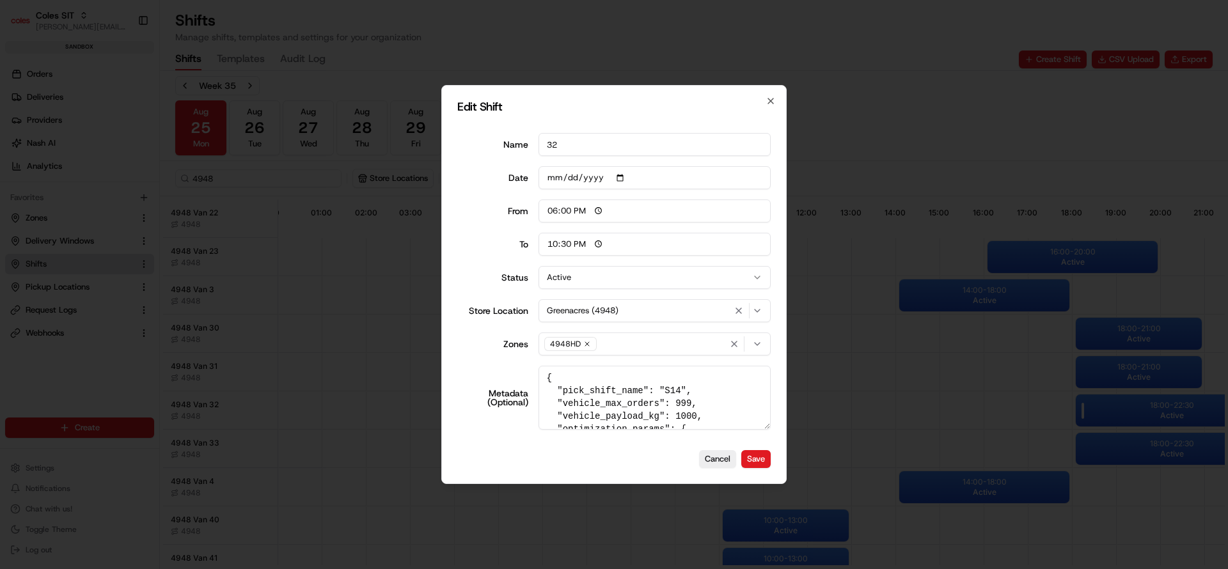
type input "06:00"
type input "14:00"
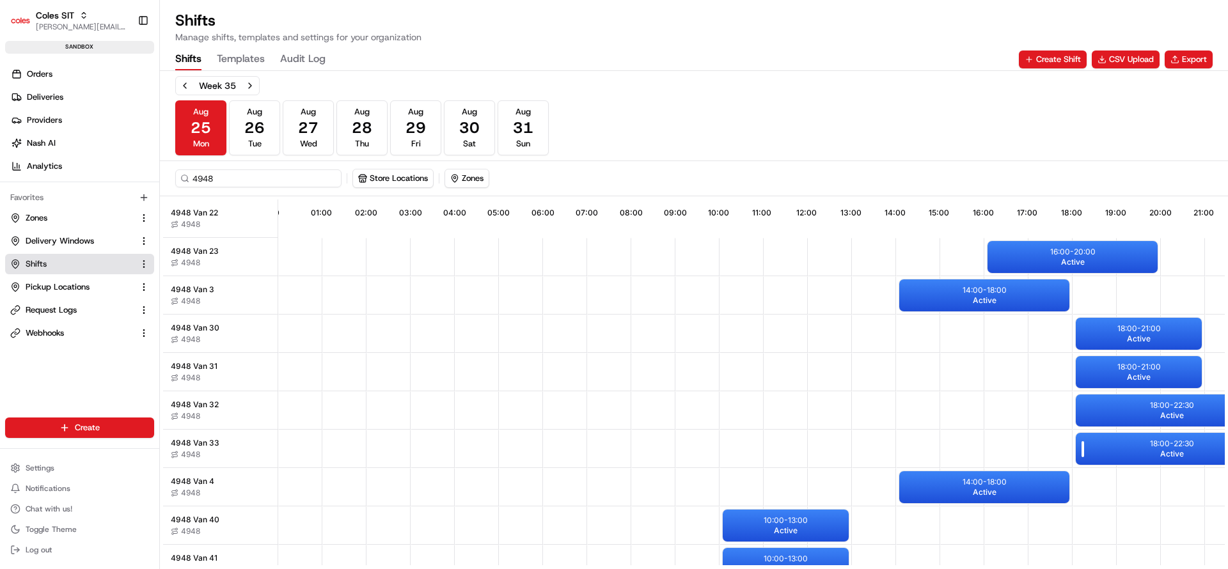
click at [1162, 446] on p "18:00 - 22:30" at bounding box center [1172, 444] width 44 height 10
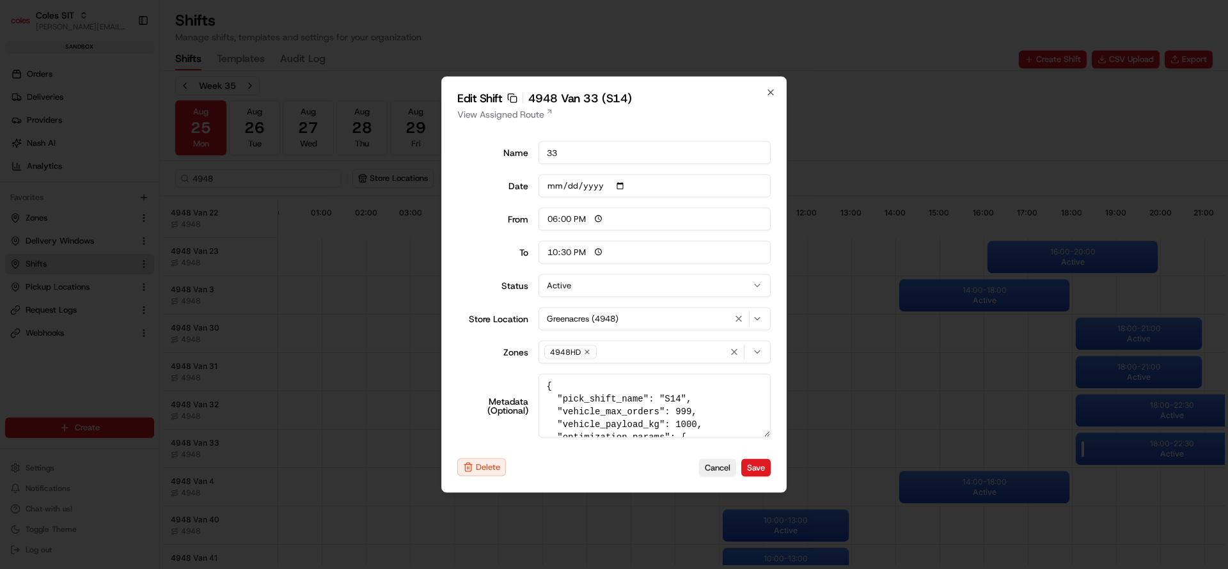
type input "06:00"
type input "14:00"
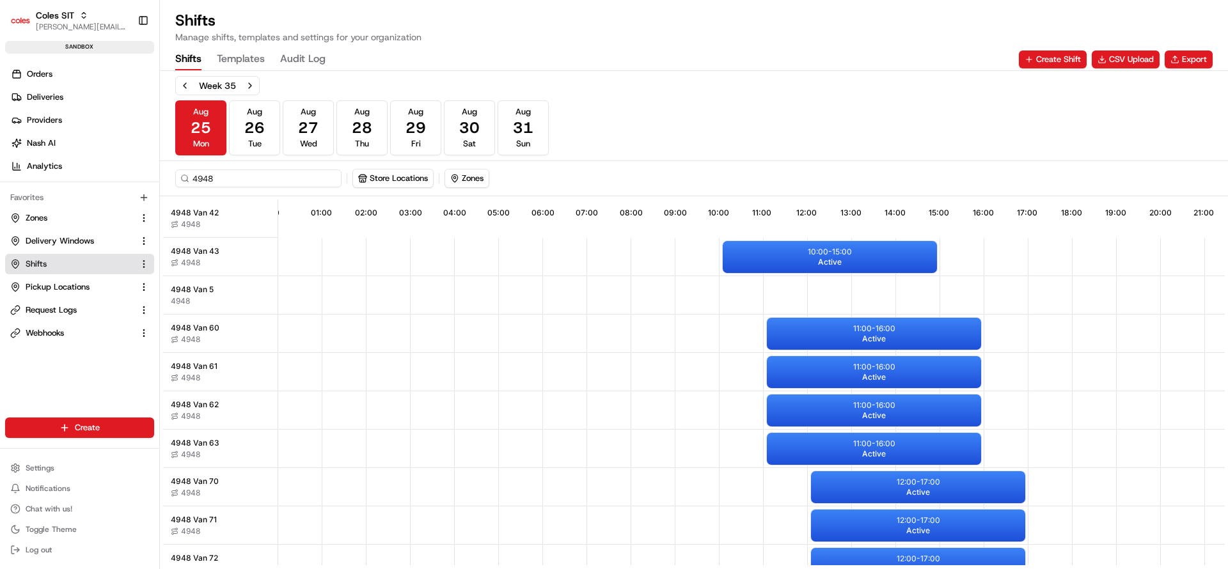
scroll to position [868, 0]
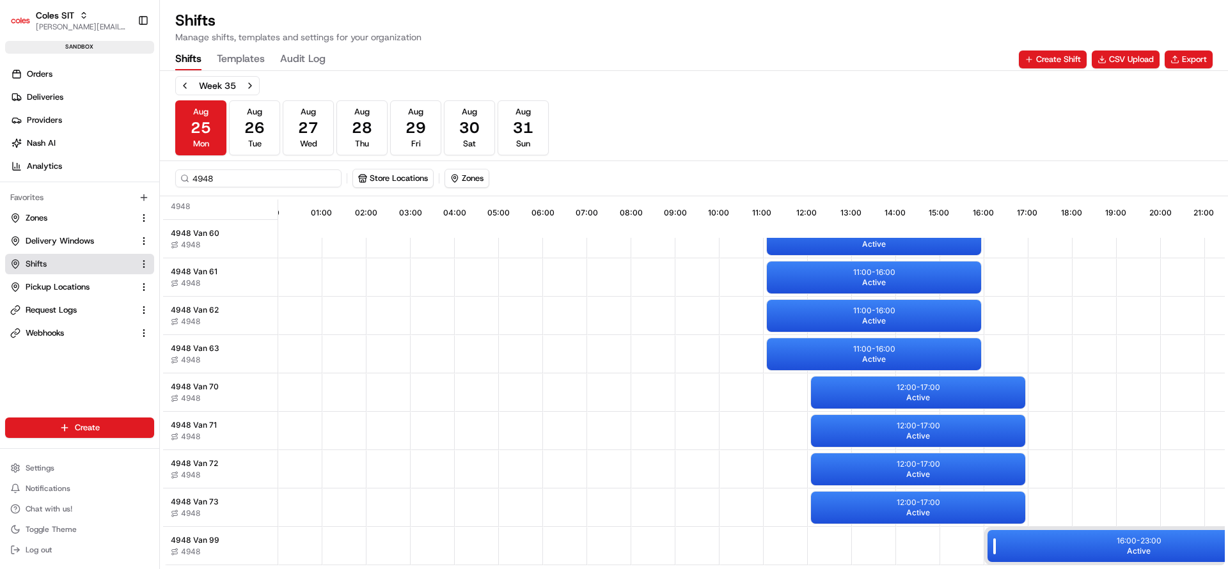
click at [1134, 536] on p "16:00 - 23:00" at bounding box center [1139, 541] width 45 height 10
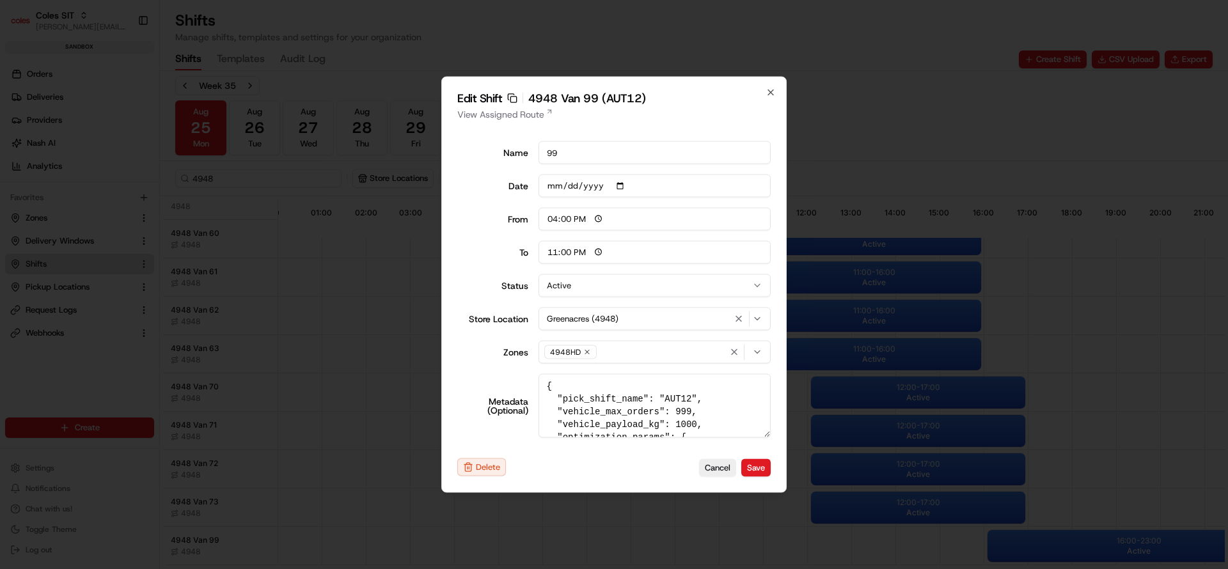
type input "06:00"
type input "14:00"
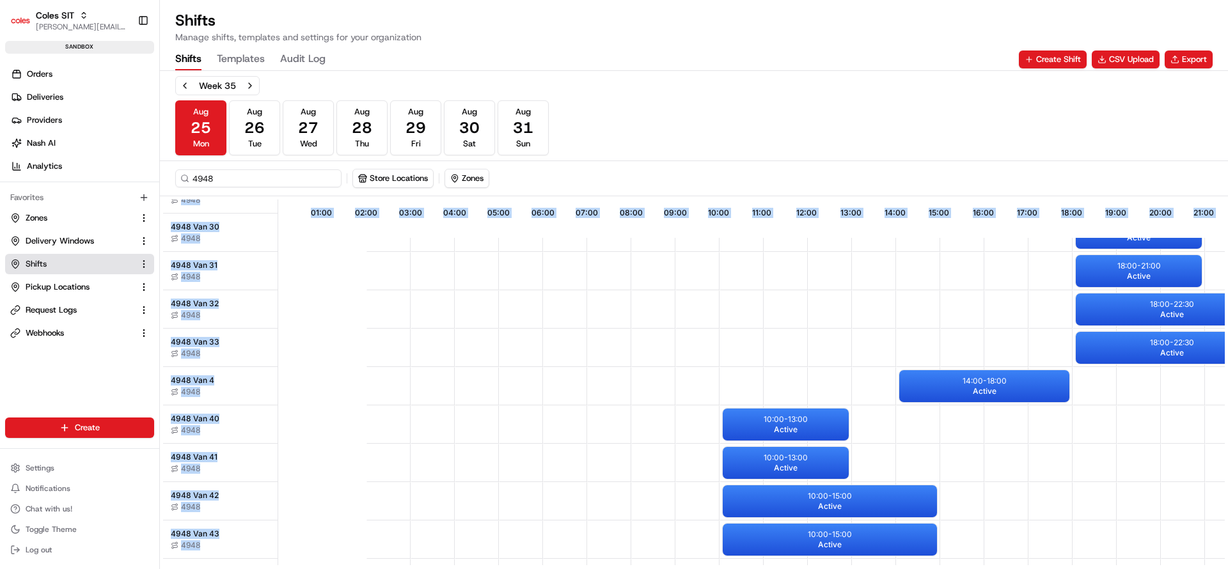
scroll to position [485, 120]
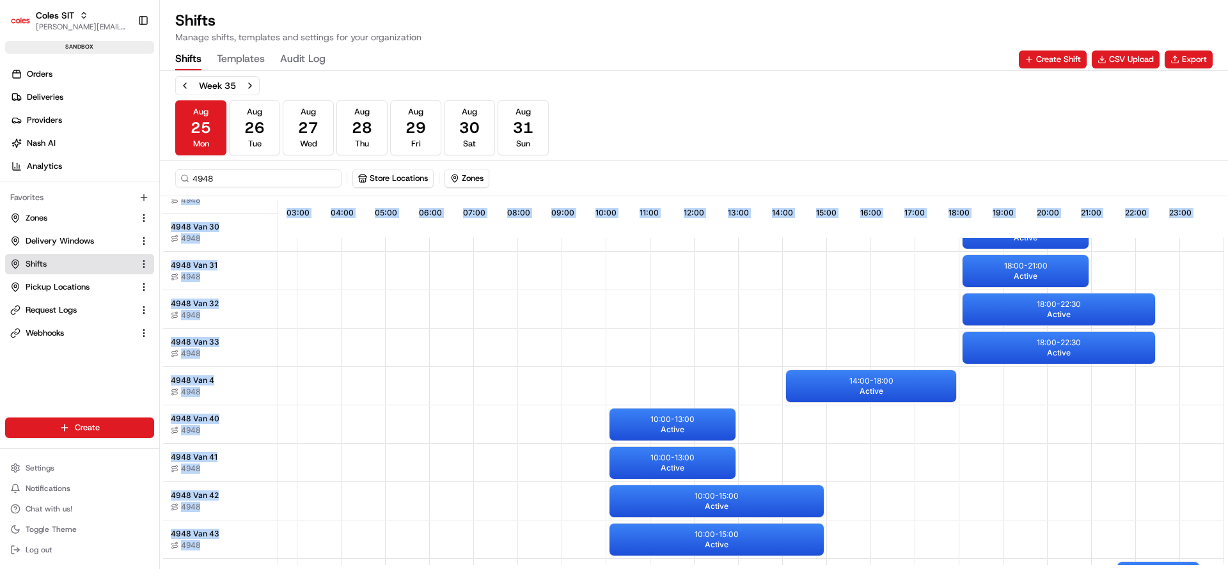
drag, startPoint x: 1094, startPoint y: 421, endPoint x: 1227, endPoint y: 404, distance: 134.1
click at [1227, 404] on div "16:59 01:00 02:00 03:00 04:00 05:00 06:00 07:00 08:00 09:00 10:00 11:00 12:00 1…" at bounding box center [694, 382] width 1068 height 372
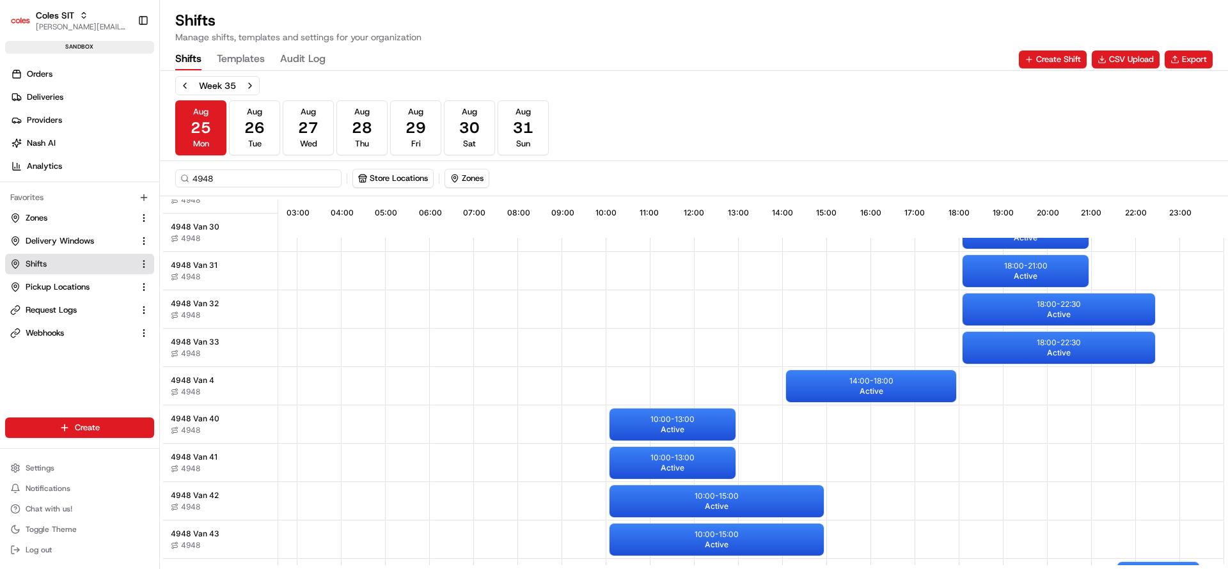
click at [632, 134] on div "Week 35 Aug 25 Mon Aug 26 Tue Aug 27 Wed Aug 28 Thu Aug 29 Fri Aug 30 Sat Aug 3…" at bounding box center [693, 115] width 1037 height 79
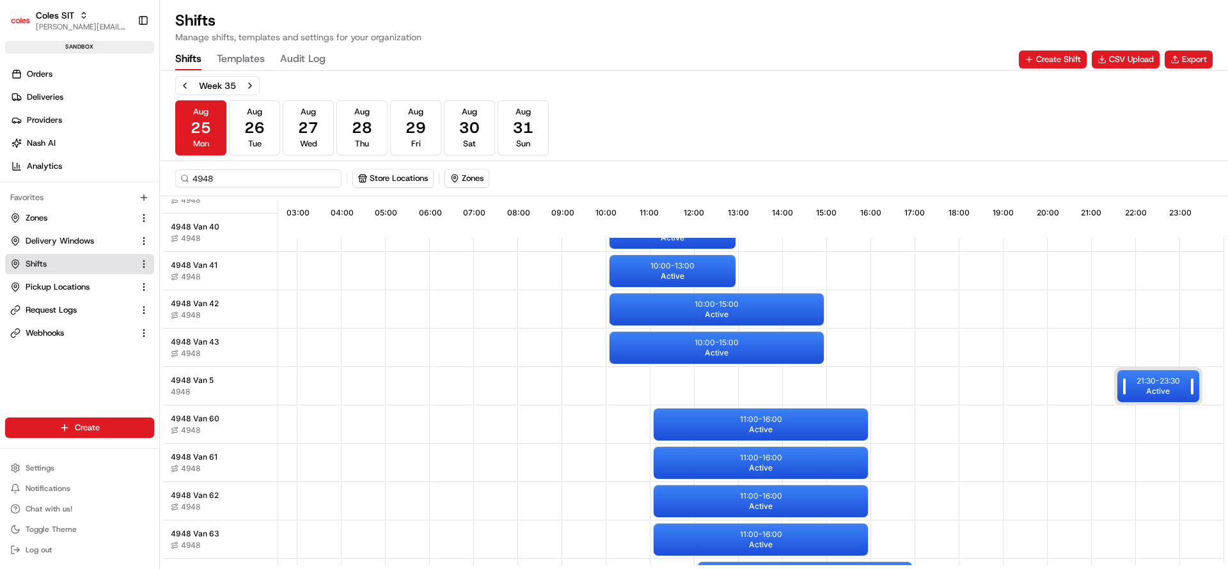
click at [1156, 381] on p "21:30 - 23:30" at bounding box center [1157, 381] width 43 height 10
